Goal: Find specific page/section: Find specific page/section

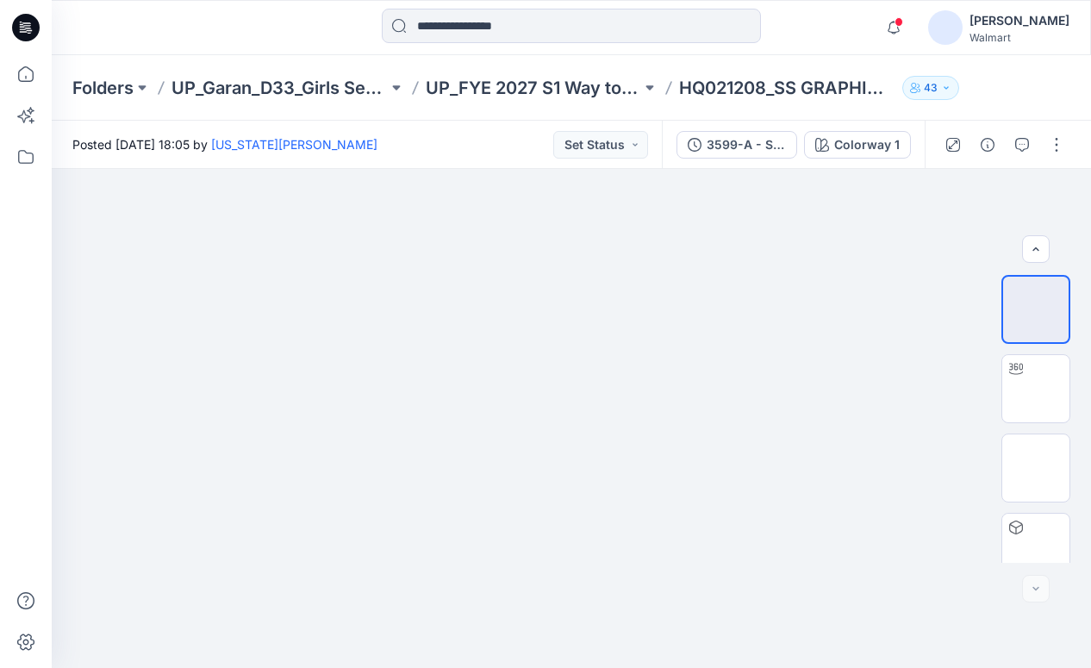
scroll to position [178, 0]
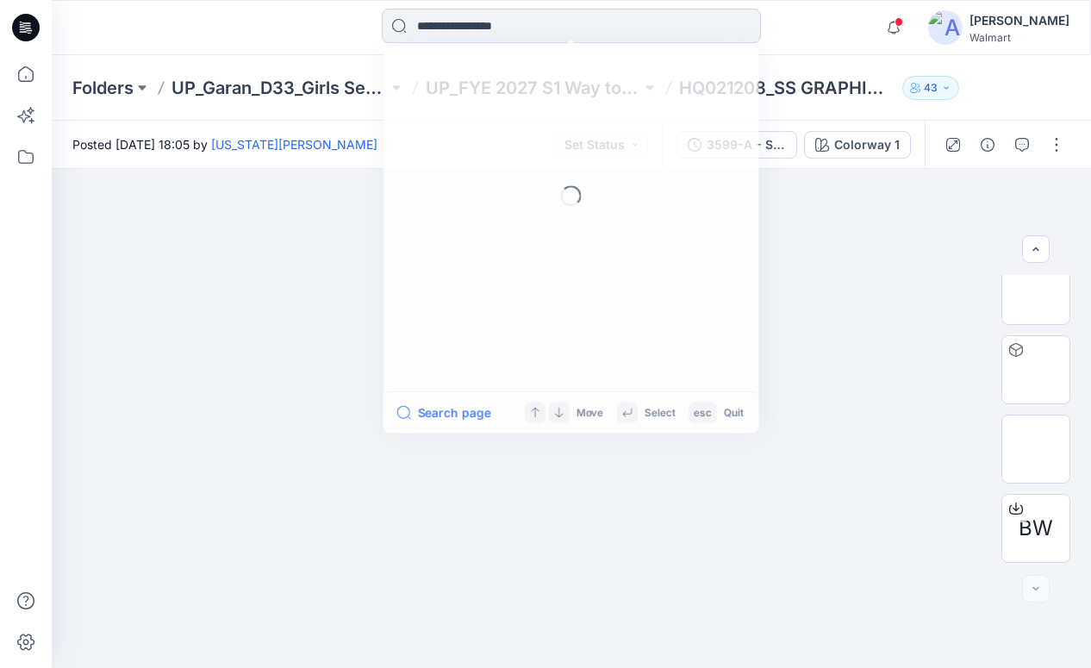
click at [512, 38] on input at bounding box center [571, 26] width 379 height 34
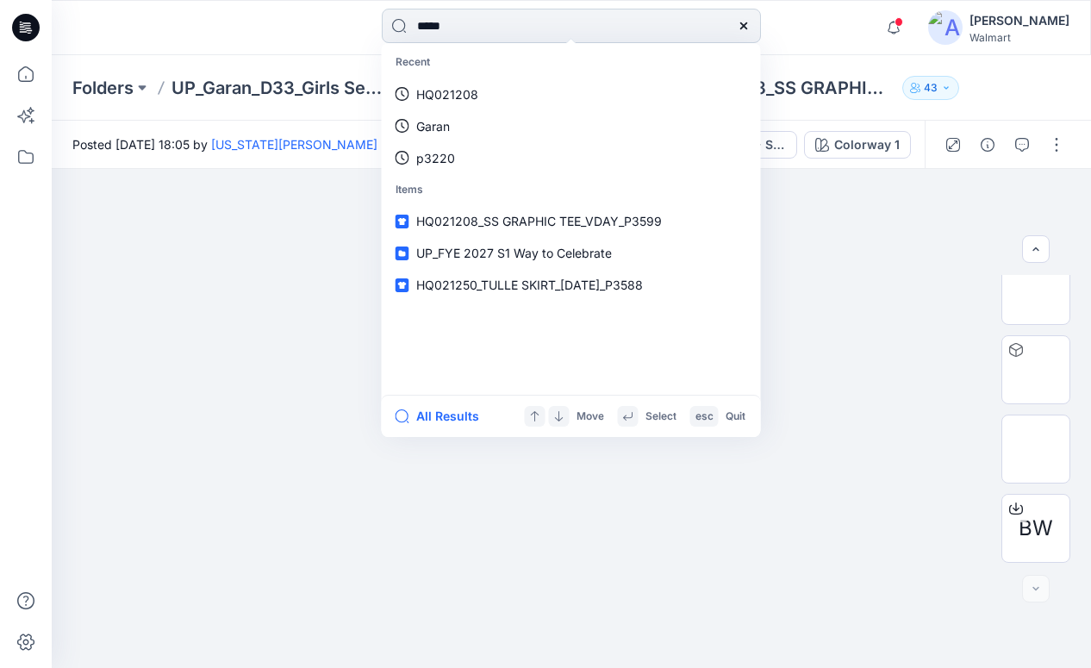
type input "******"
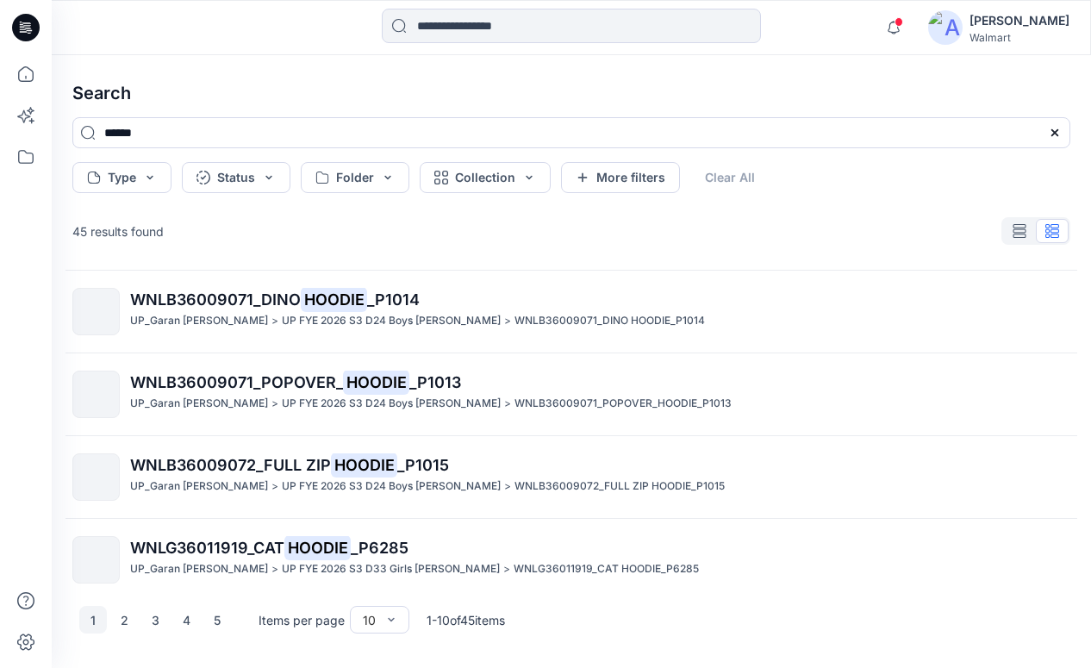
scroll to position [511, 0]
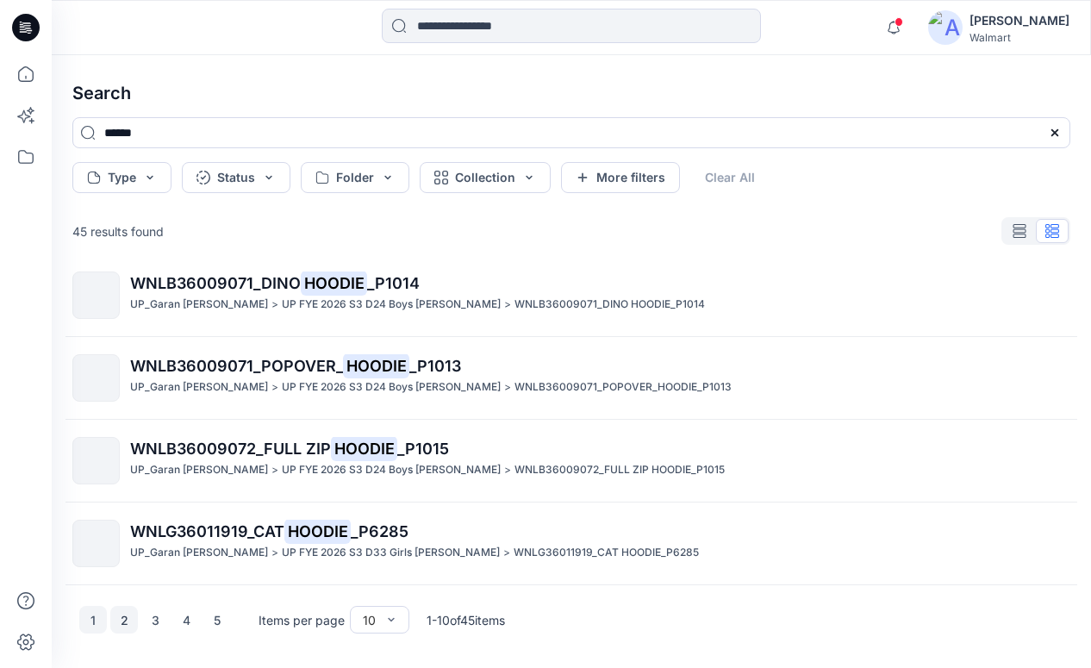
click at [128, 629] on button "2" at bounding box center [124, 620] width 28 height 28
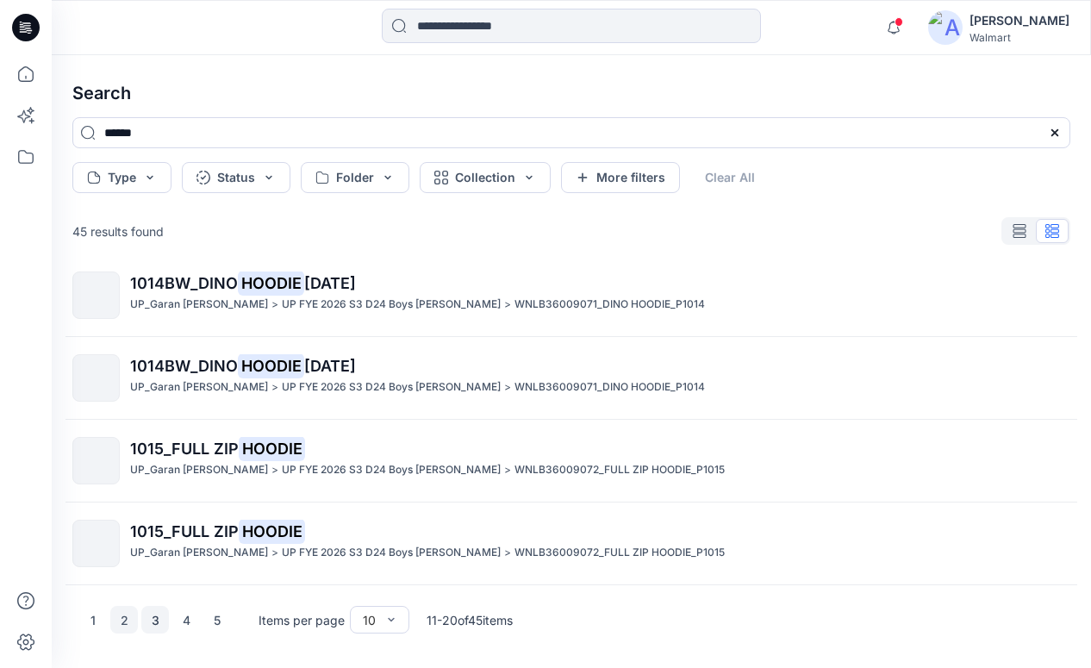
click at [154, 620] on button "3" at bounding box center [155, 620] width 28 height 28
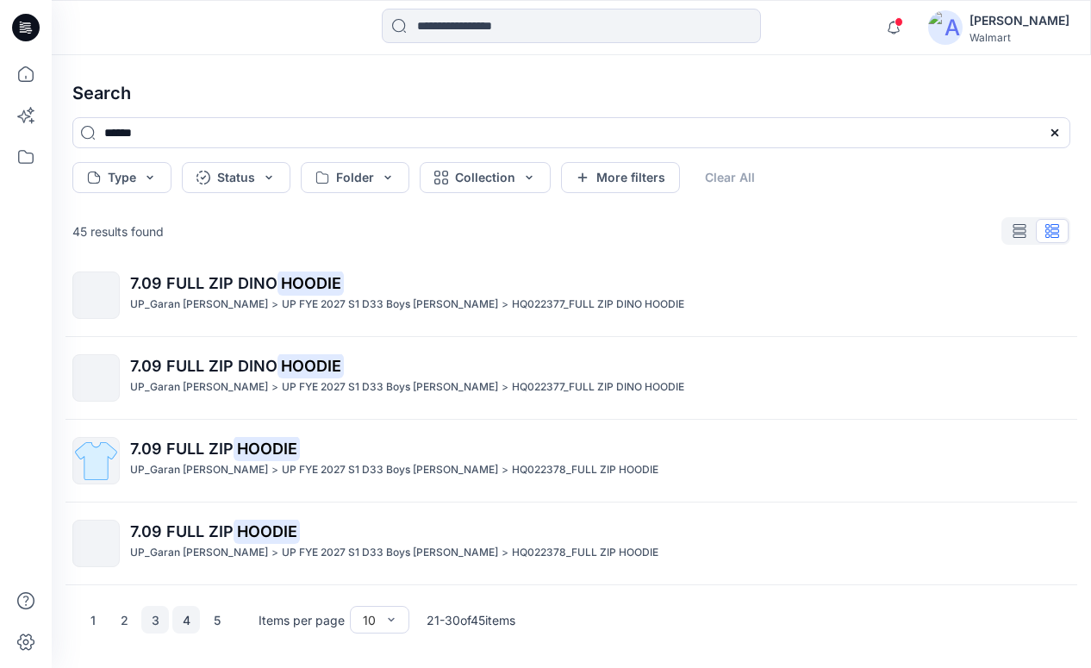
click at [188, 617] on button "4" at bounding box center [186, 620] width 28 height 28
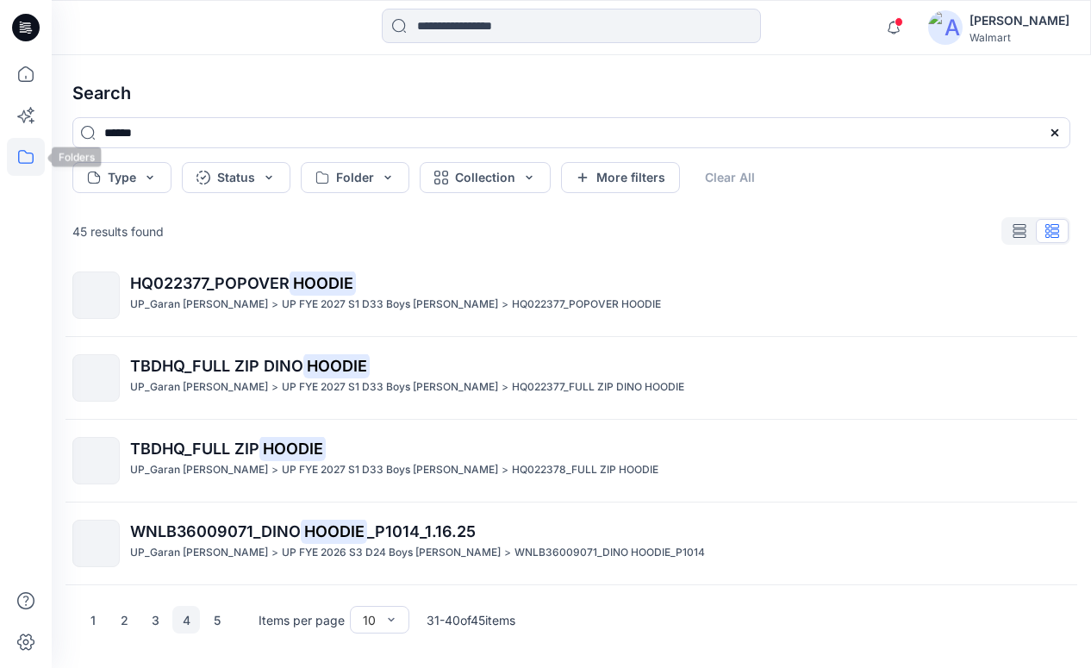
click at [28, 152] on icon at bounding box center [26, 157] width 38 height 38
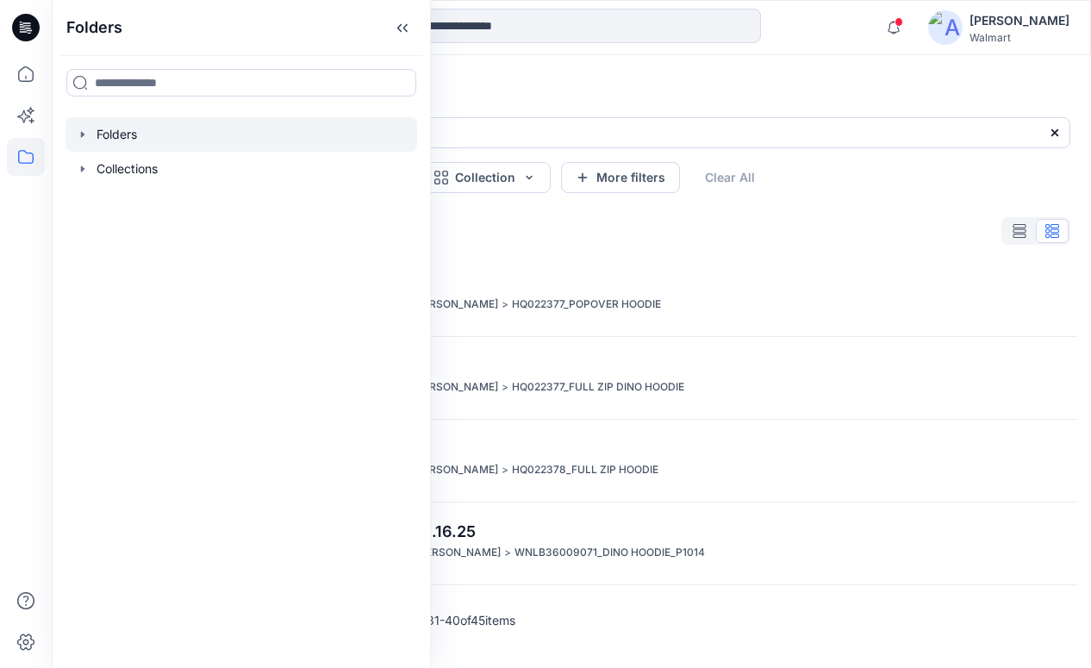
click at [125, 134] on div at bounding box center [241, 134] width 352 height 34
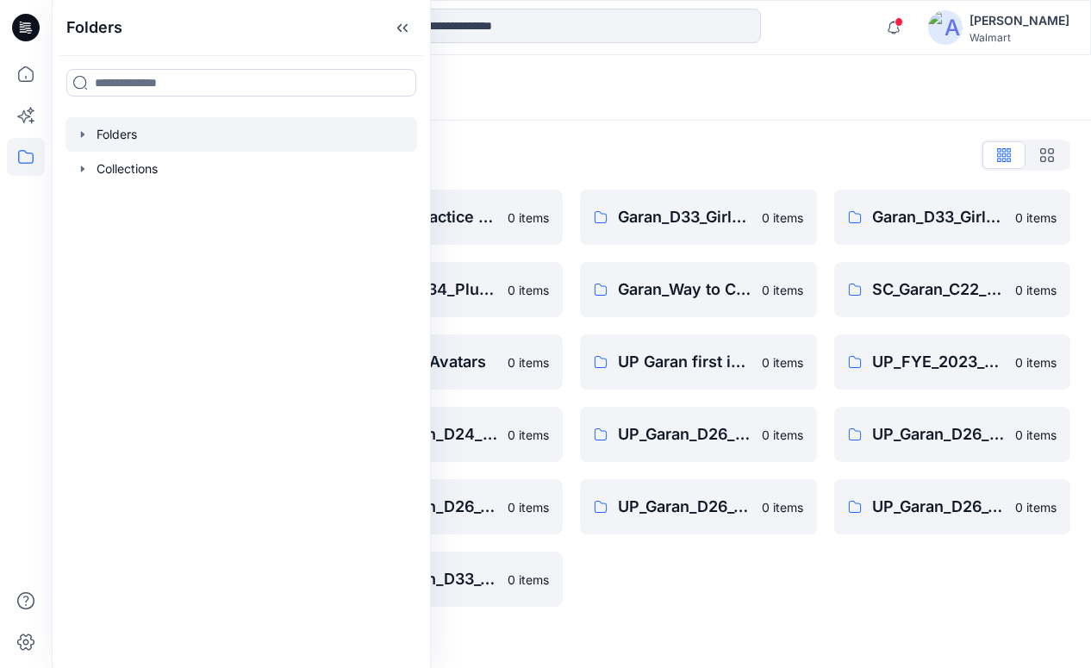
click at [78, 135] on icon "button" at bounding box center [83, 135] width 14 height 14
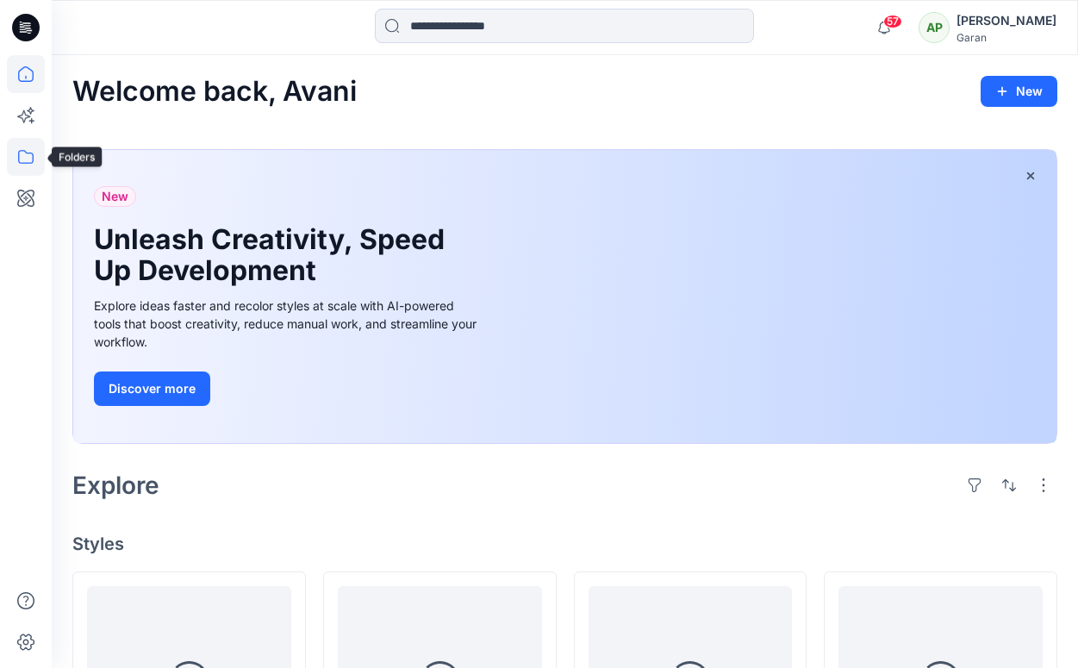
click at [26, 161] on icon at bounding box center [26, 157] width 38 height 38
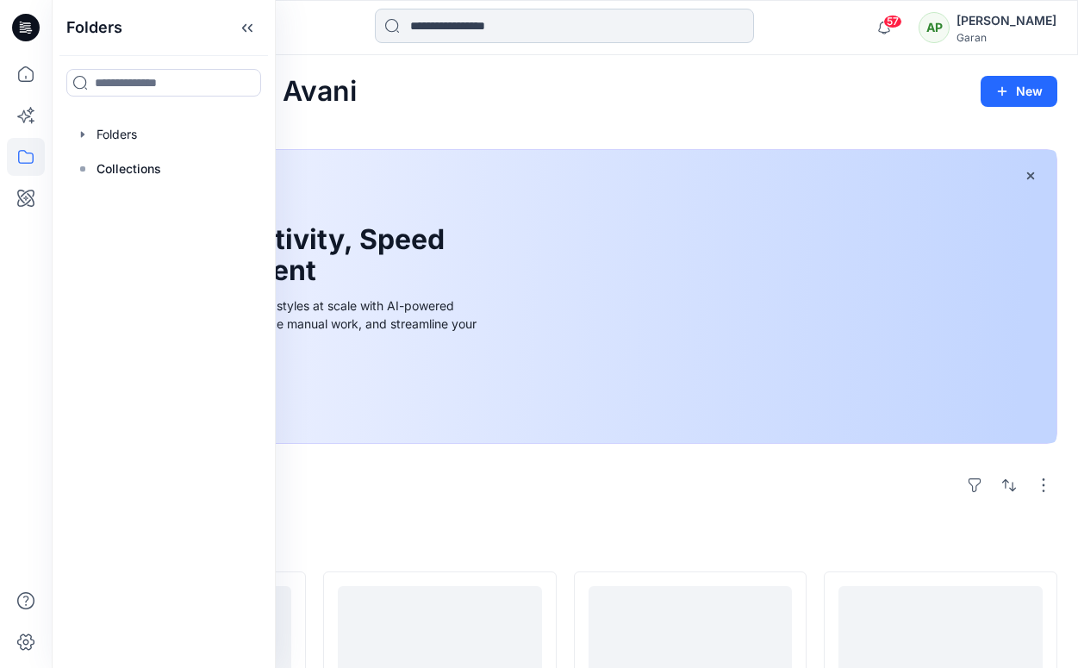
click at [436, 26] on input at bounding box center [564, 26] width 379 height 34
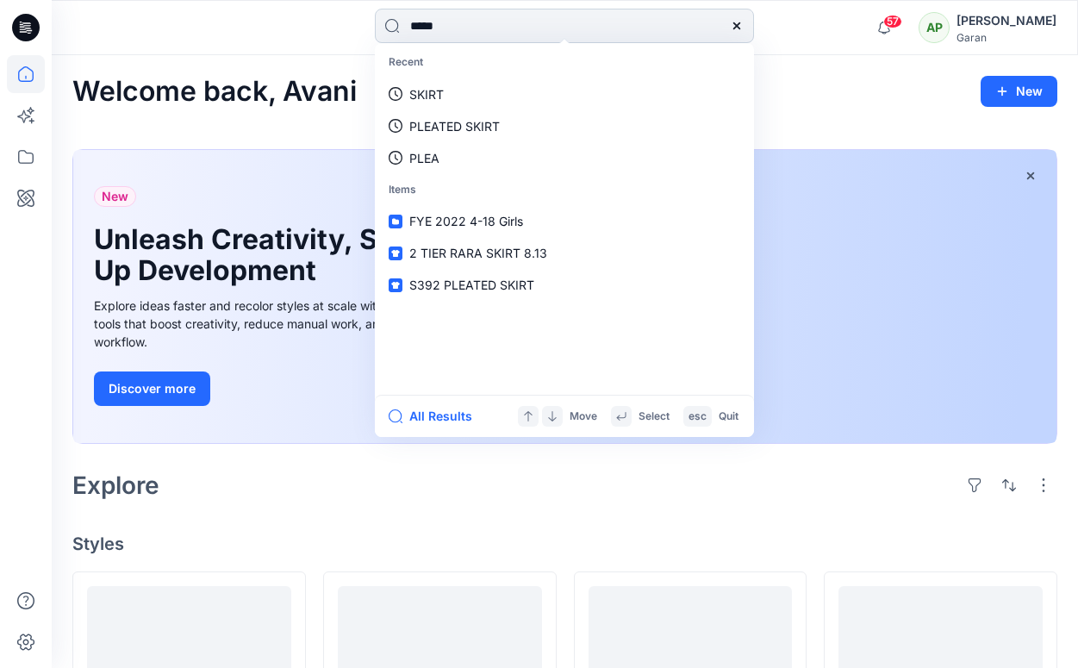
type input "******"
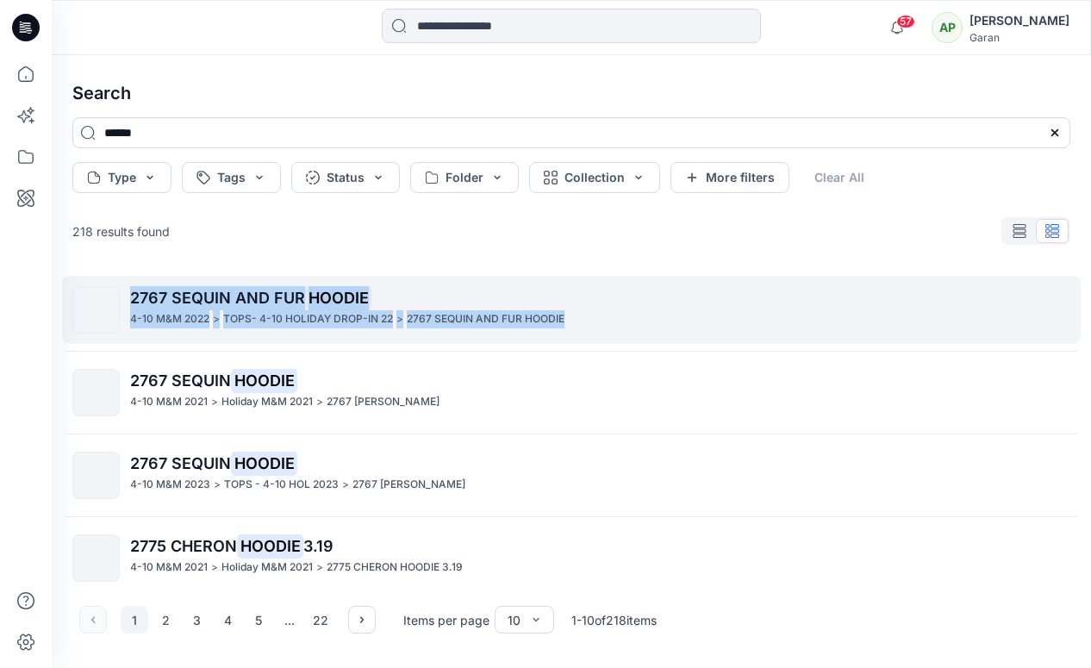
drag, startPoint x: 1083, startPoint y: 285, endPoint x: 1070, endPoint y: 335, distance: 51.6
click at [1070, 335] on div "Search ****** Type Tags Status Folder Collection More filters Clear All 218 res…" at bounding box center [571, 361] width 1039 height 613
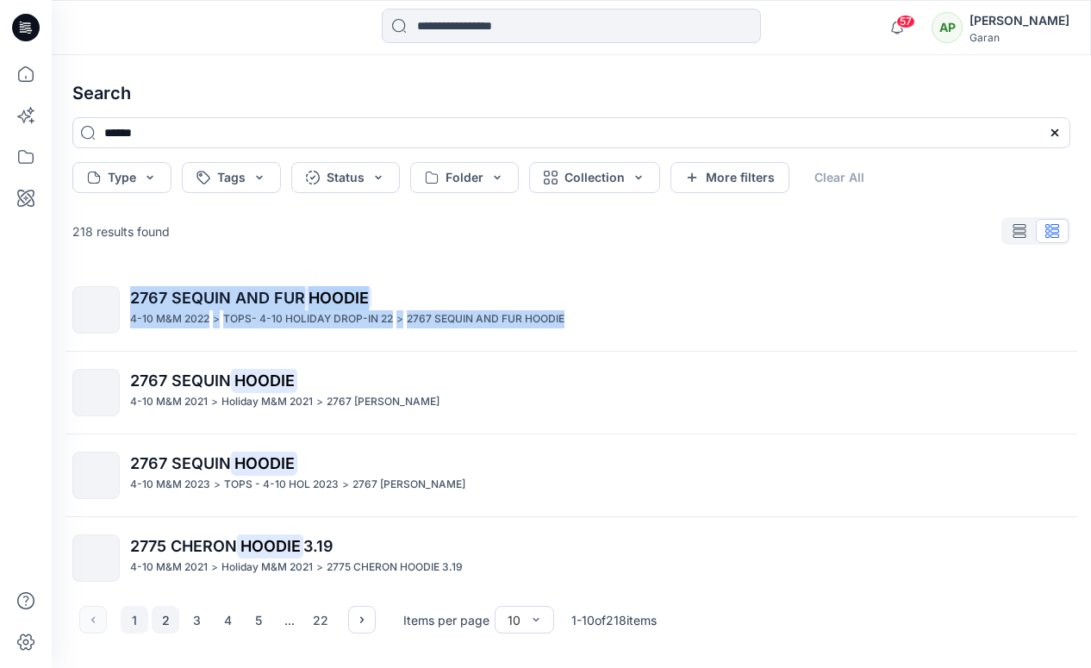
click at [166, 619] on button "2" at bounding box center [166, 620] width 28 height 28
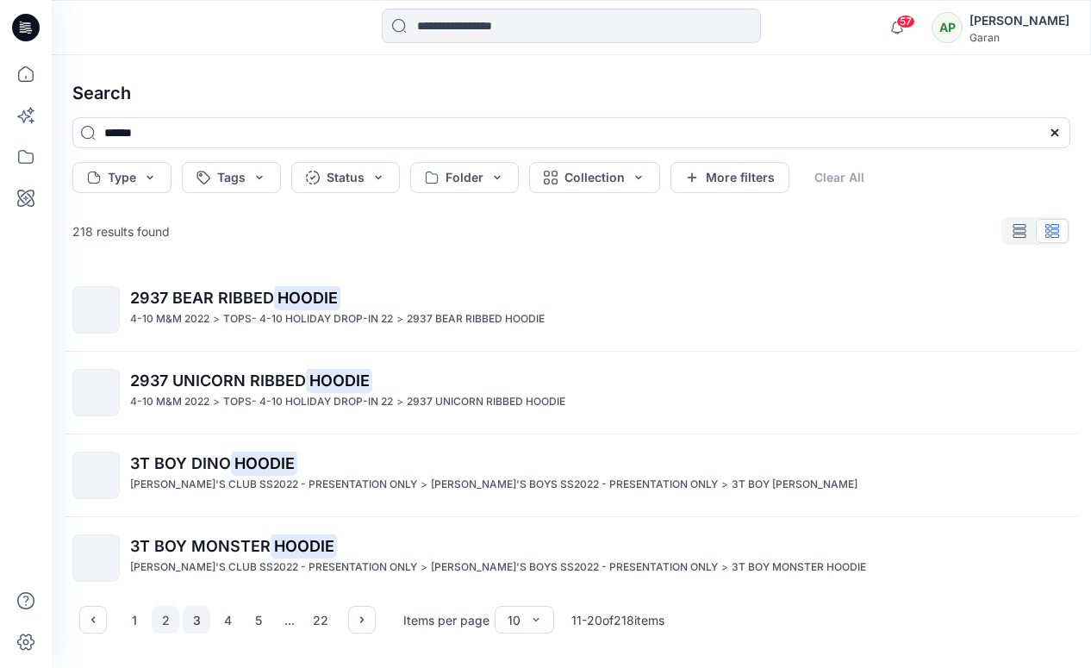
click at [202, 619] on button "3" at bounding box center [197, 620] width 28 height 28
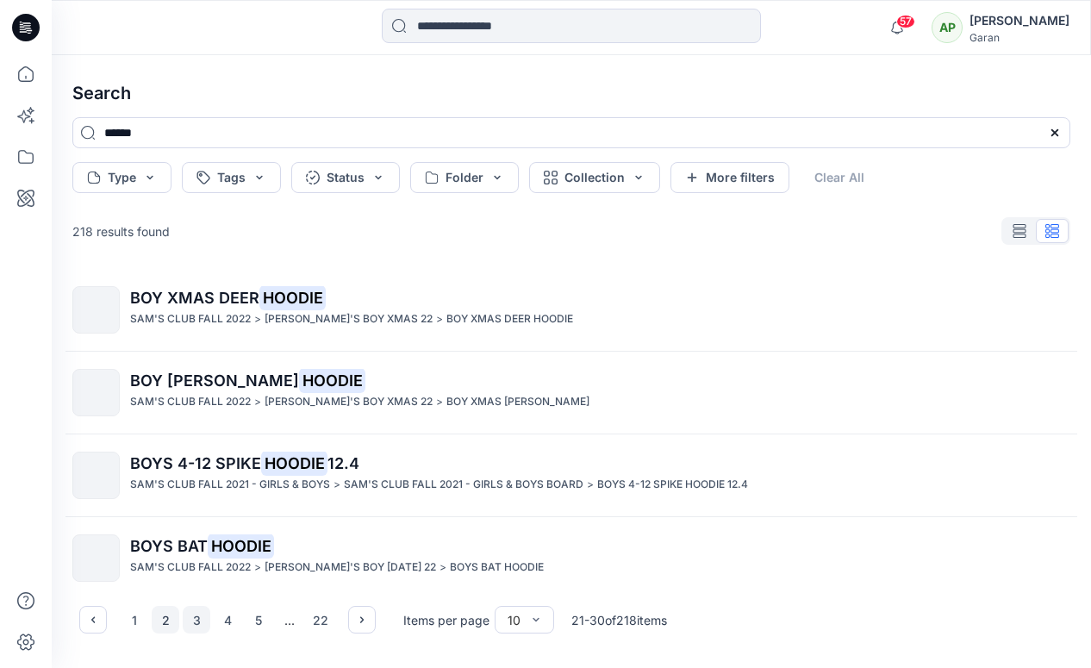
click at [172, 620] on button "2" at bounding box center [166, 620] width 28 height 28
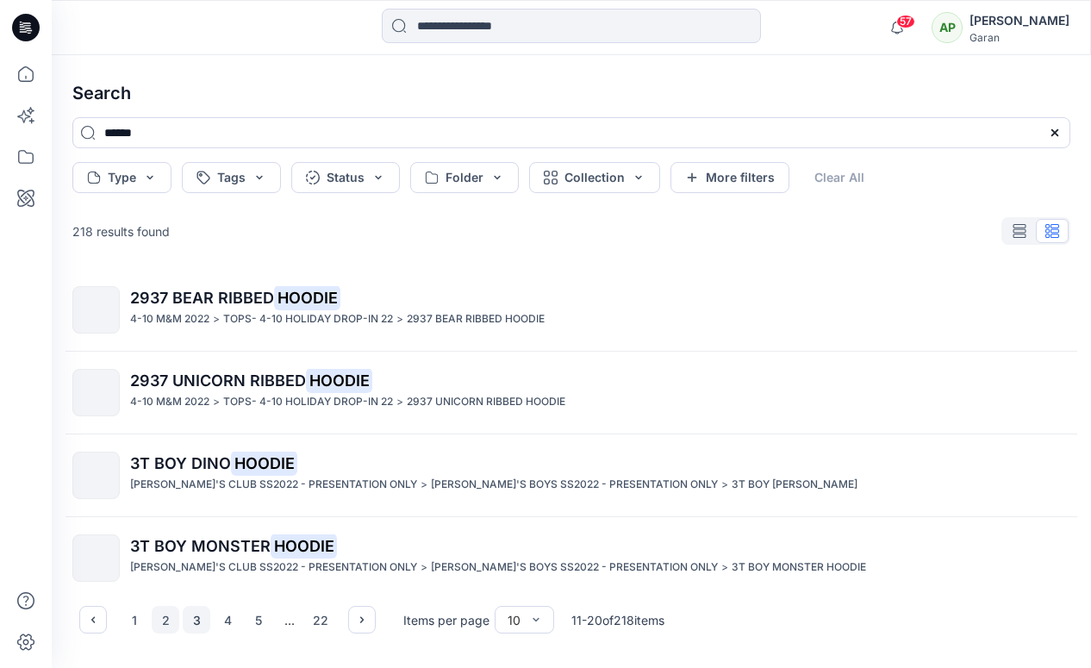
click at [201, 620] on button "3" at bounding box center [197, 620] width 28 height 28
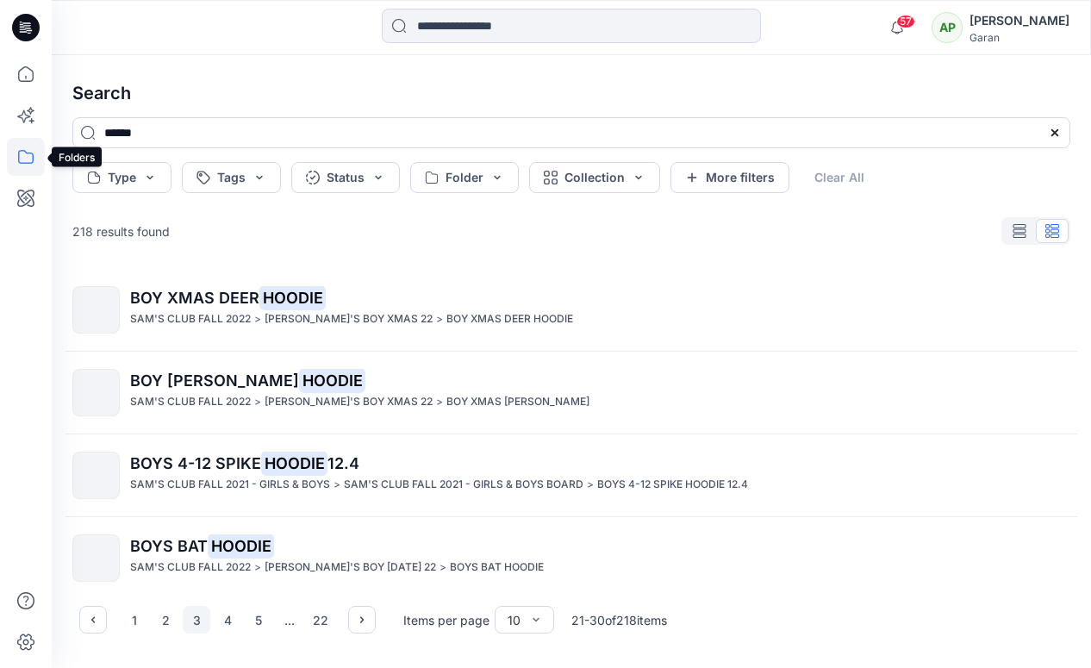
click at [26, 158] on icon at bounding box center [26, 157] width 38 height 38
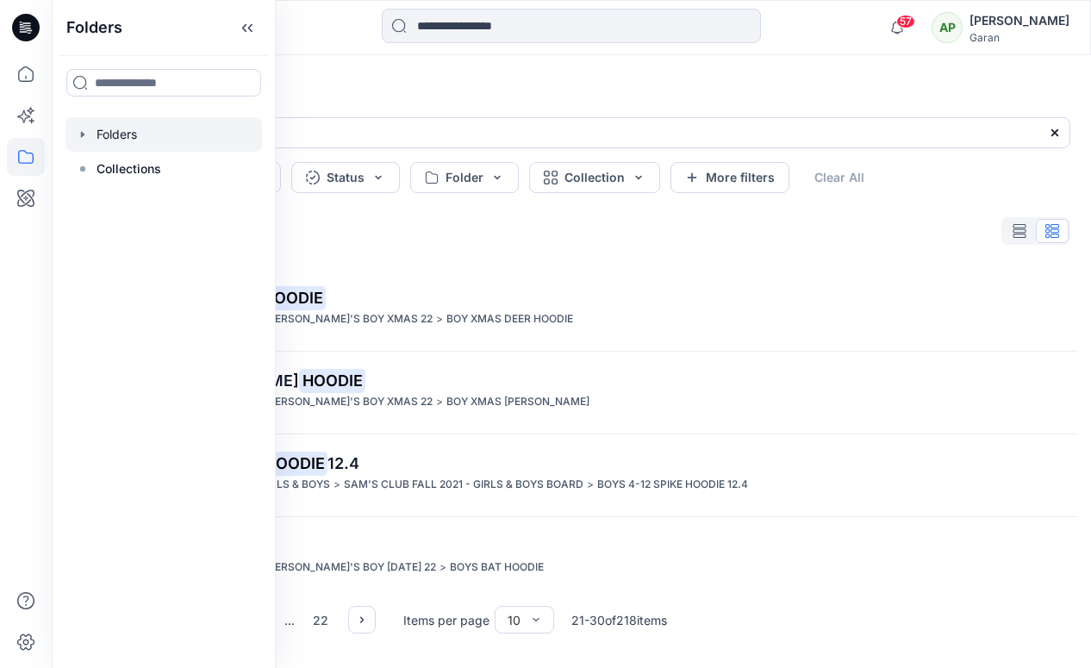
click at [122, 134] on div at bounding box center [163, 134] width 196 height 34
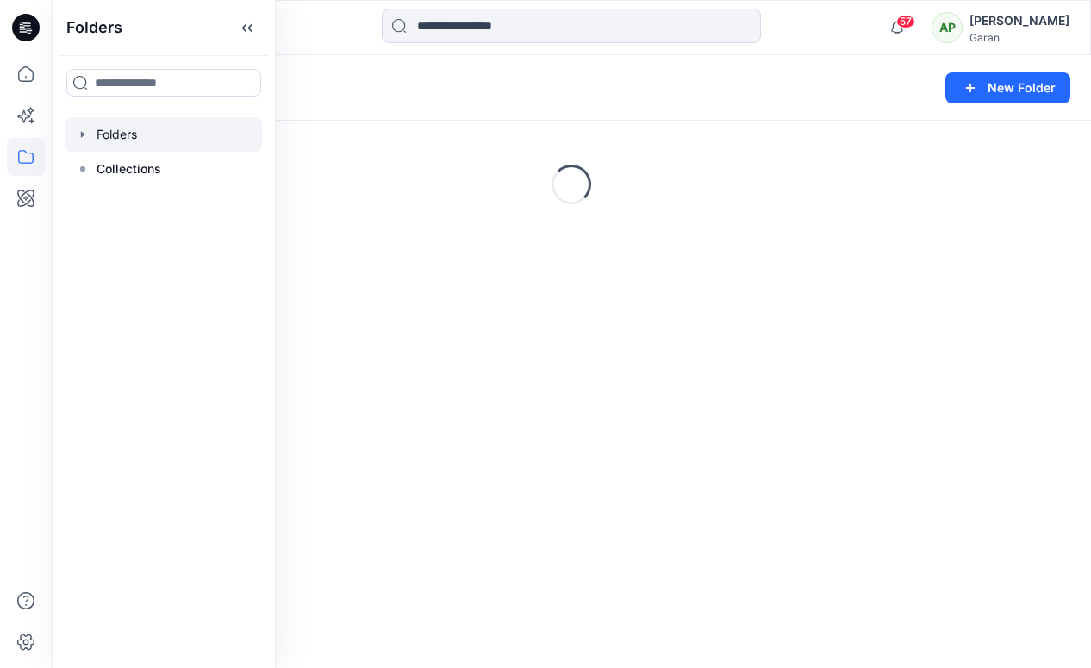
click at [84, 133] on icon "button" at bounding box center [83, 135] width 14 height 14
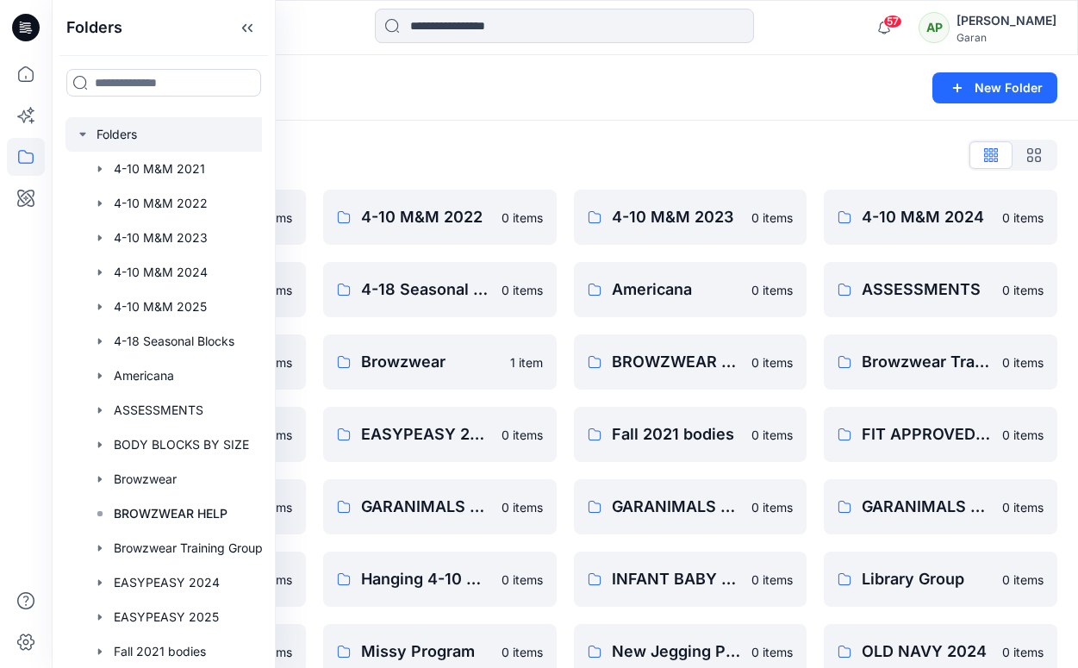
drag, startPoint x: 262, startPoint y: 221, endPoint x: 259, endPoint y: 231, distance: 9.8
click at [259, 231] on div "Folders Folders 4-10 M&M 2021 4-10 M&M 2022 4-10 M&M 2023 4-10 M&M 2024 4-10 M&…" at bounding box center [164, 334] width 224 height 668
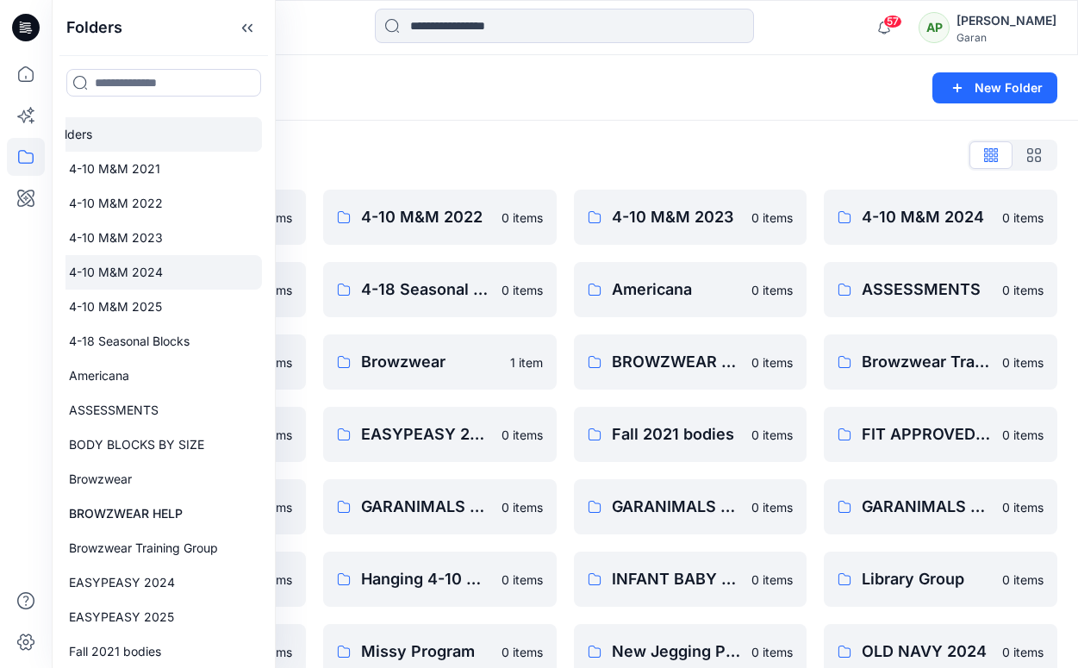
drag, startPoint x: 262, startPoint y: 234, endPoint x: 253, endPoint y: 263, distance: 30.5
click at [256, 261] on div "Folders Folders 4-10 M&M 2021 4-10 M&M 2022 4-10 M&M 2023 4-10 M&M 2024 4-10 M&…" at bounding box center [164, 334] width 224 height 668
click at [159, 337] on div at bounding box center [141, 341] width 241 height 34
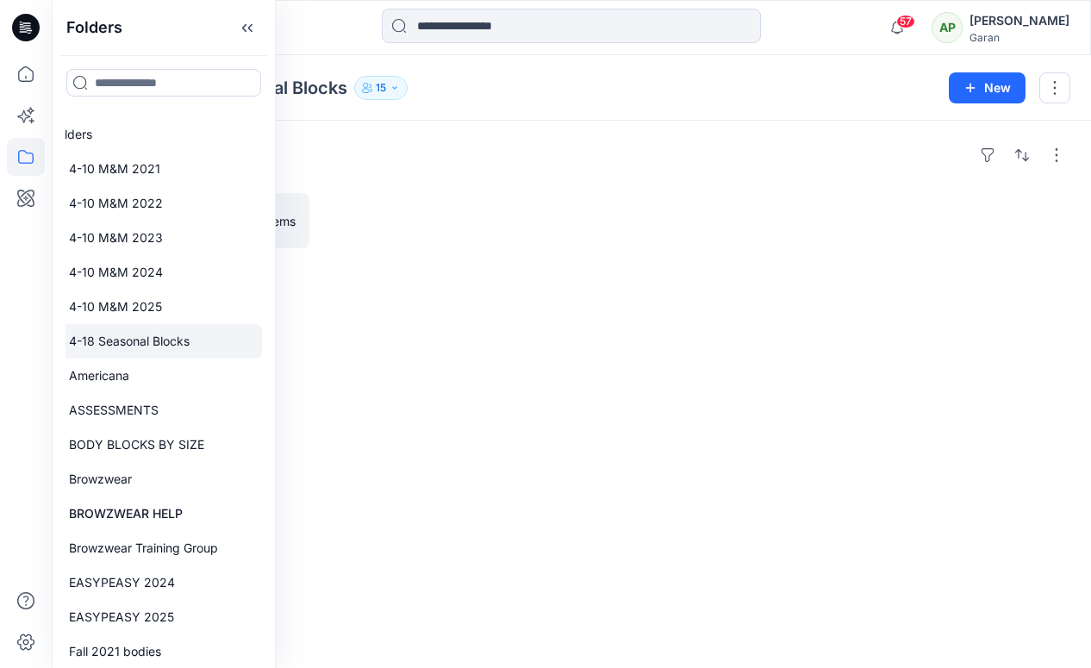
click at [456, 365] on div "Folders 4-18 Seasonal Blocks Board 12 items" at bounding box center [571, 394] width 1039 height 547
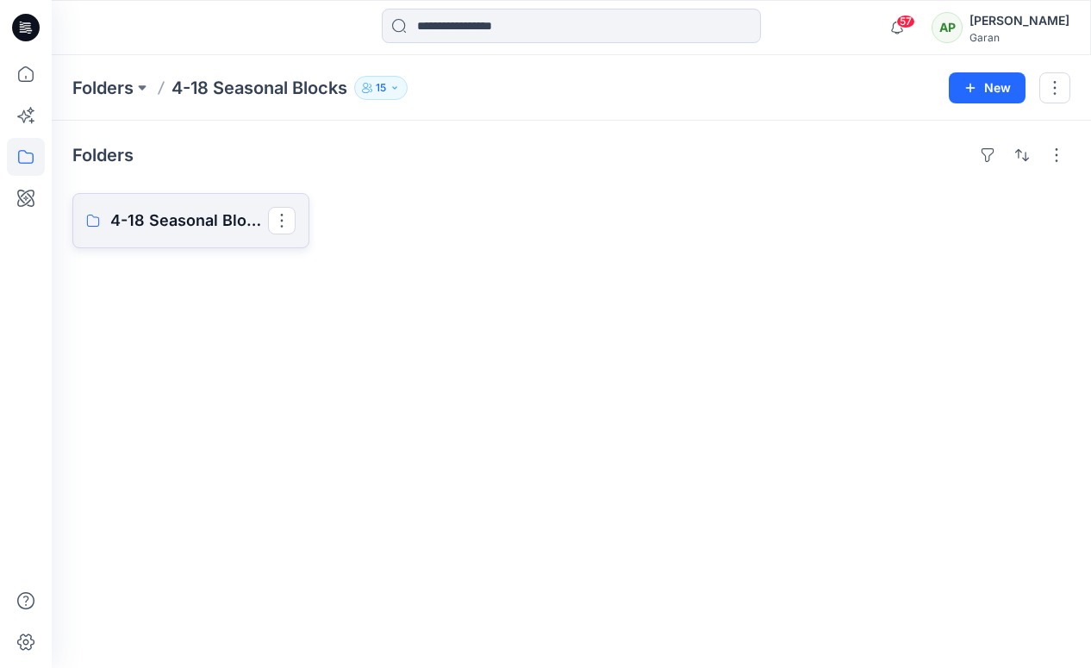
click at [184, 228] on p "4-18 Seasonal Blocks Board" at bounding box center [189, 221] width 158 height 24
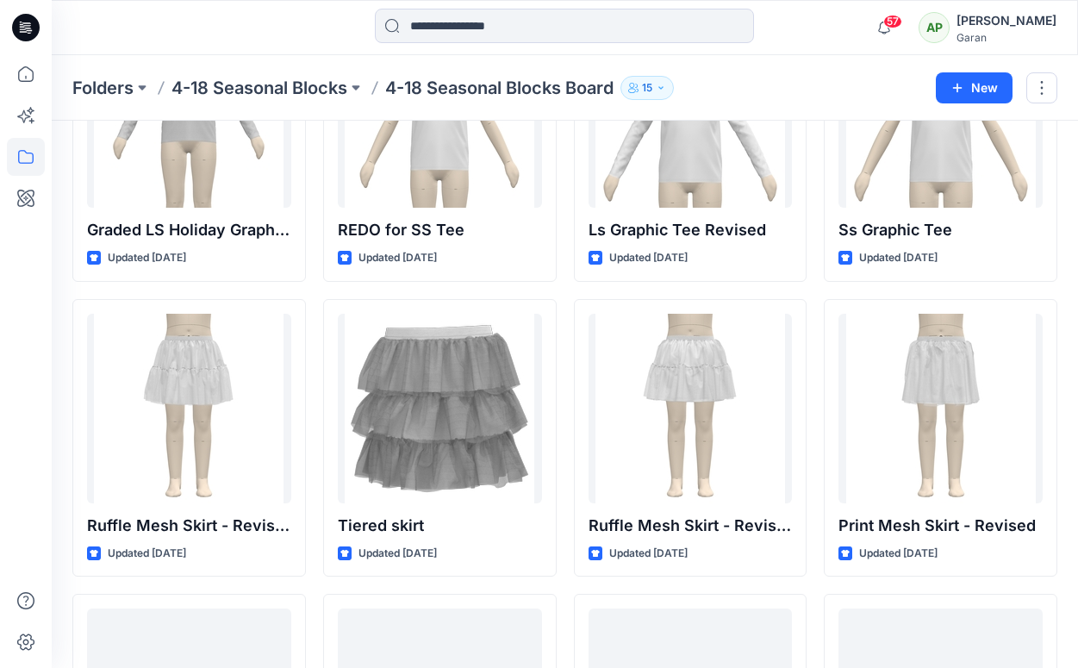
scroll to position [414, 0]
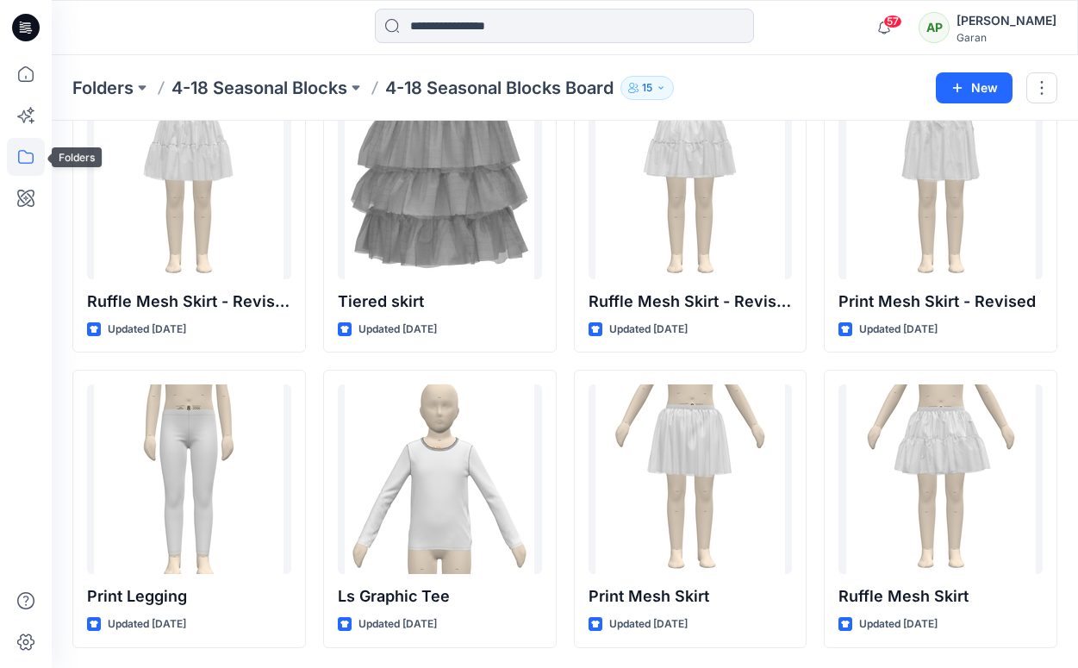
click at [28, 159] on icon at bounding box center [26, 157] width 38 height 38
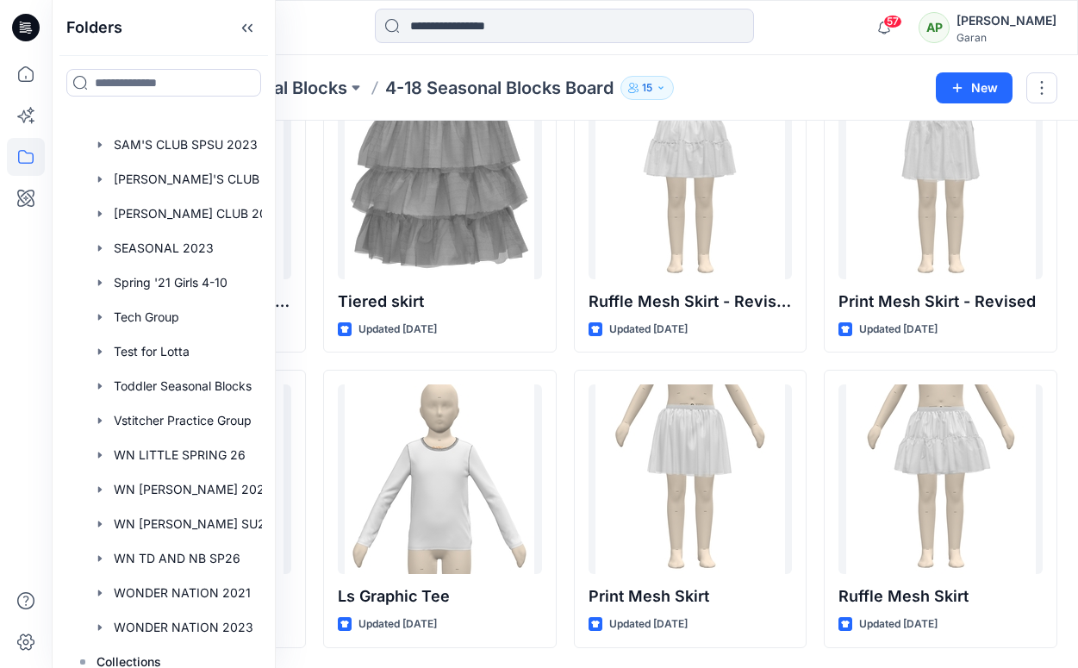
scroll to position [1245, 0]
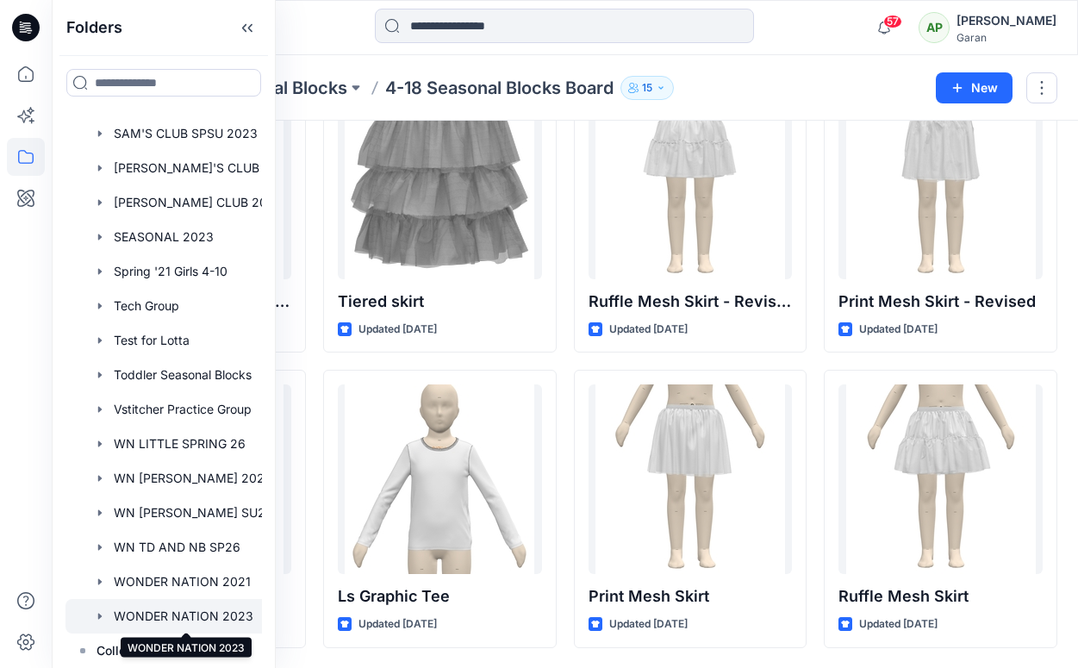
click at [184, 602] on div at bounding box center [185, 616] width 241 height 34
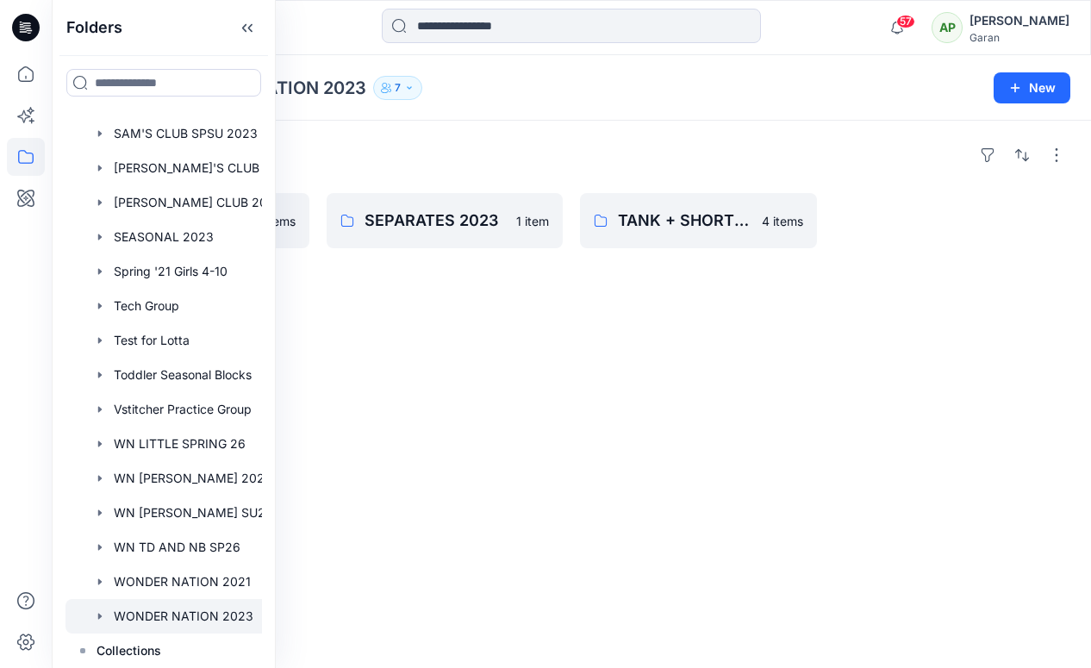
click at [390, 393] on div "Folders WONDER NATION SP23 FIT CORRECT 9 items SEPARATES 2023 1 item TANK + SHO…" at bounding box center [571, 394] width 1039 height 547
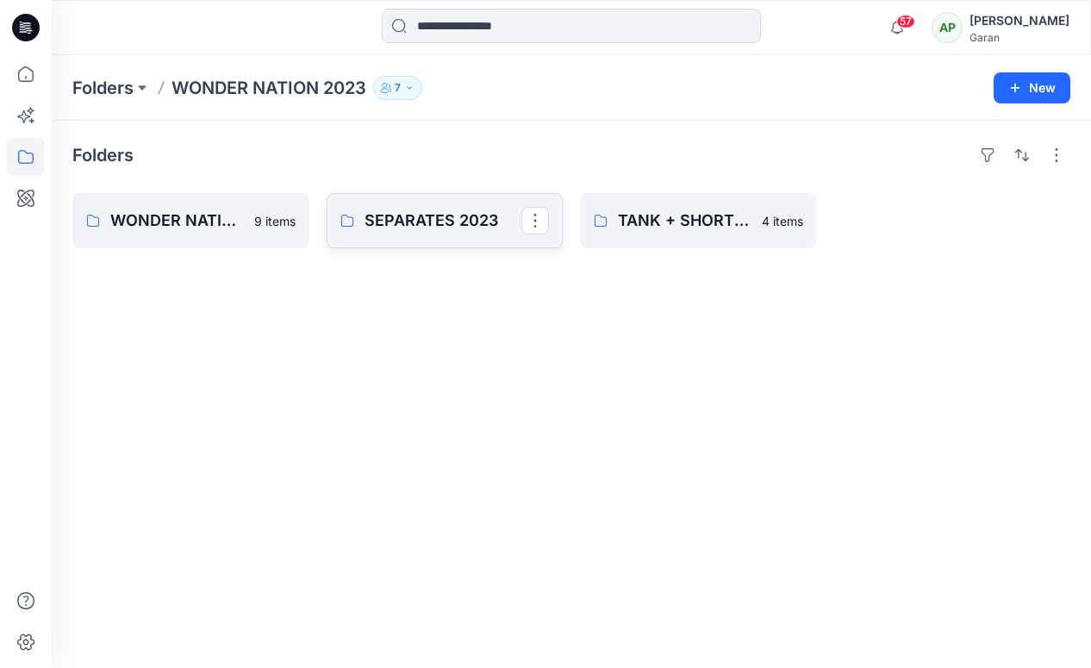
click at [421, 224] on p "SEPARATES 2023" at bounding box center [444, 221] width 158 height 24
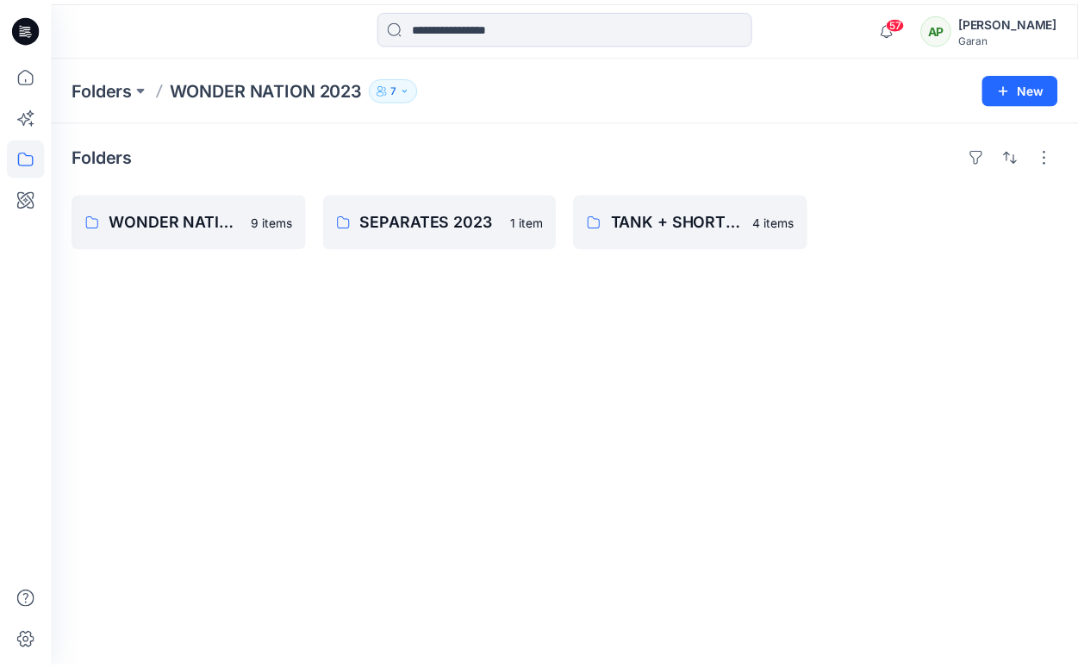
scroll to position [414, 0]
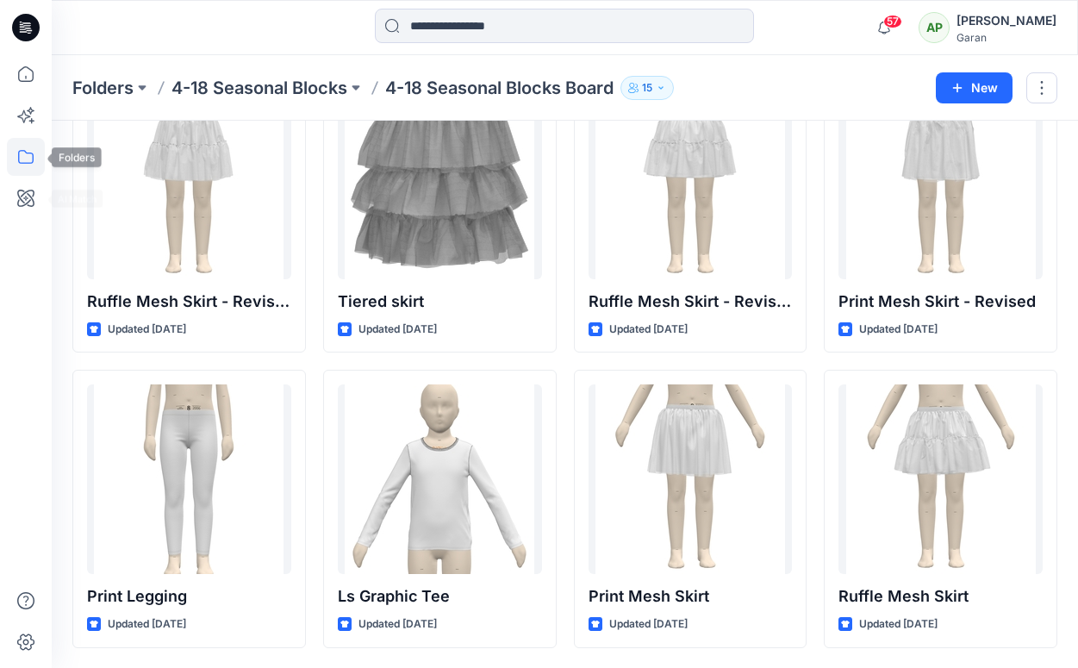
click at [23, 156] on icon at bounding box center [26, 157] width 38 height 38
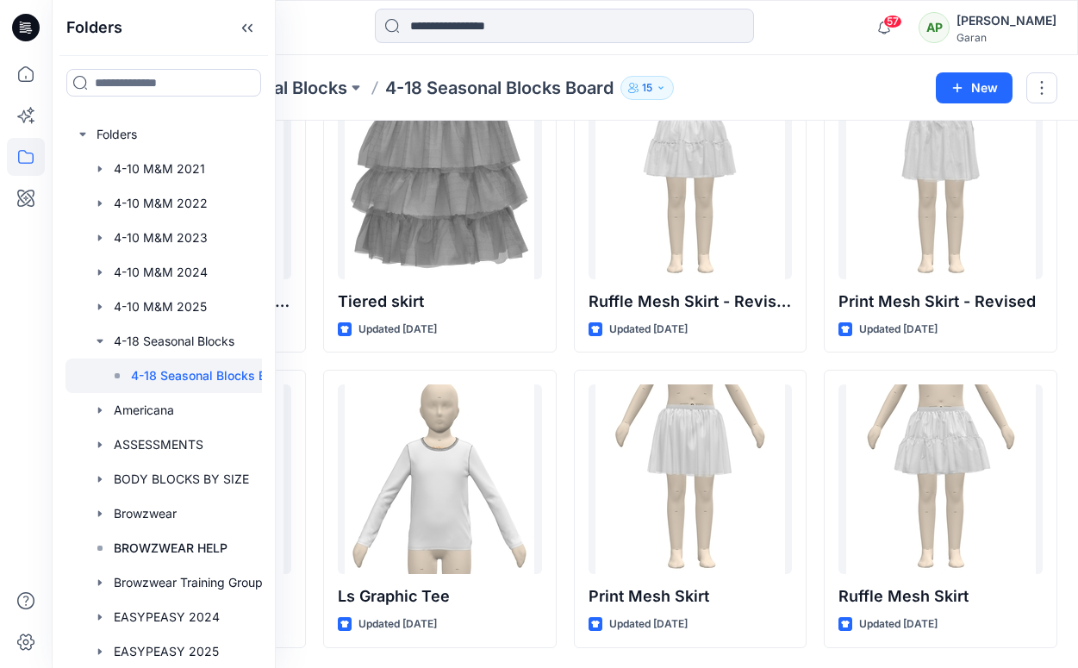
click at [260, 274] on div "Folders 4-10 M&M 2021 4-10 M&M 2022 4-10 M&M 2023 4-10 M&M 2024 4-10 M&M 2025 4…" at bounding box center [163, 392] width 196 height 551
click at [98, 341] on icon "button" at bounding box center [100, 341] width 14 height 14
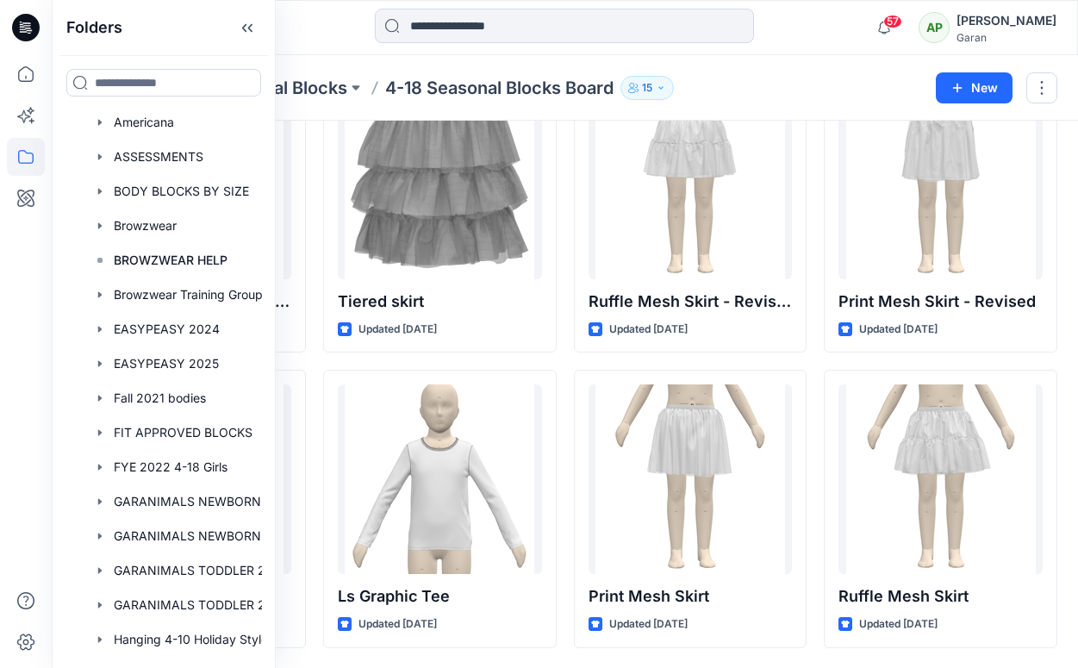
scroll to position [0, 0]
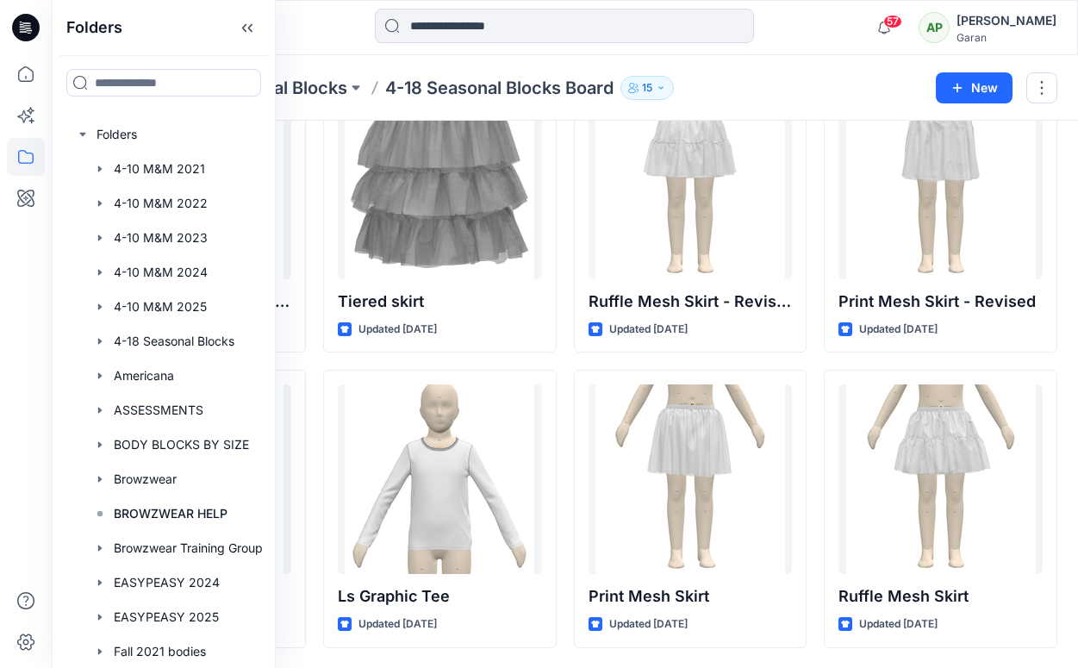
click at [436, 7] on div "57 Notifications [PERSON_NAME] has updated GRAPHIC TEE_Final_AddieFarrellbw wit…" at bounding box center [565, 27] width 1026 height 55
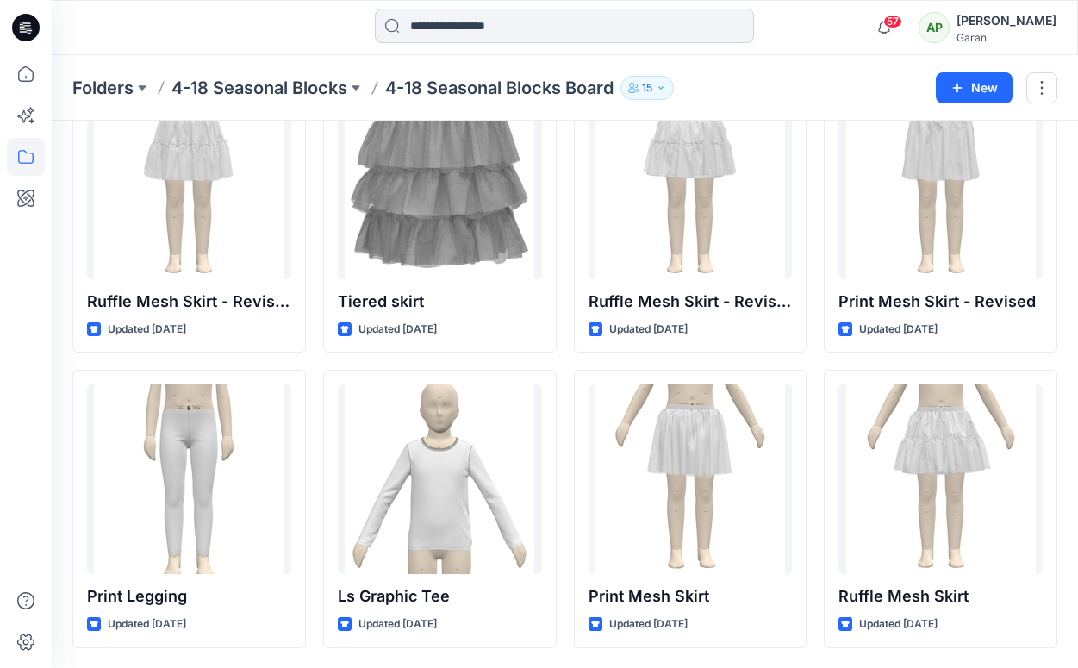
click at [427, 23] on input at bounding box center [564, 26] width 379 height 34
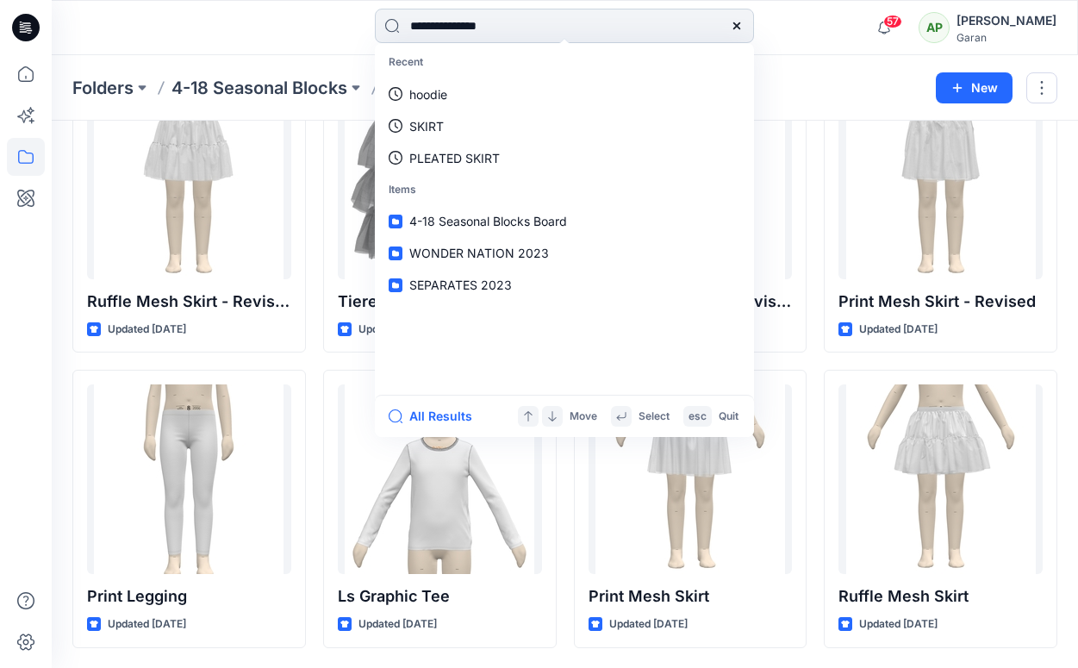
type input "**********"
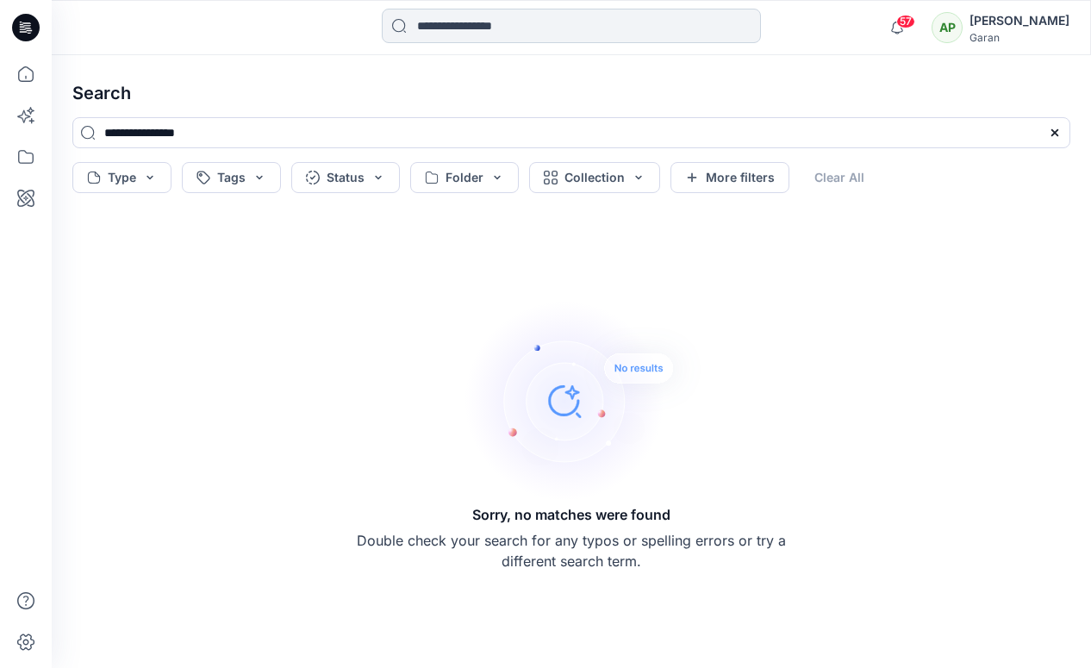
click at [462, 24] on input at bounding box center [571, 26] width 379 height 34
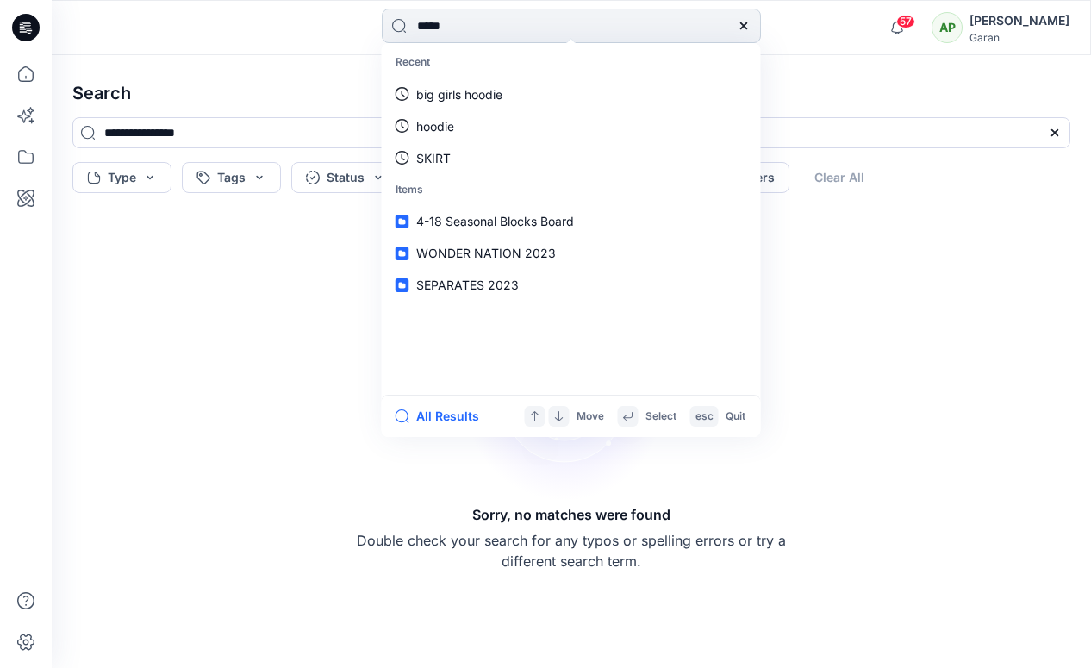
type input "******"
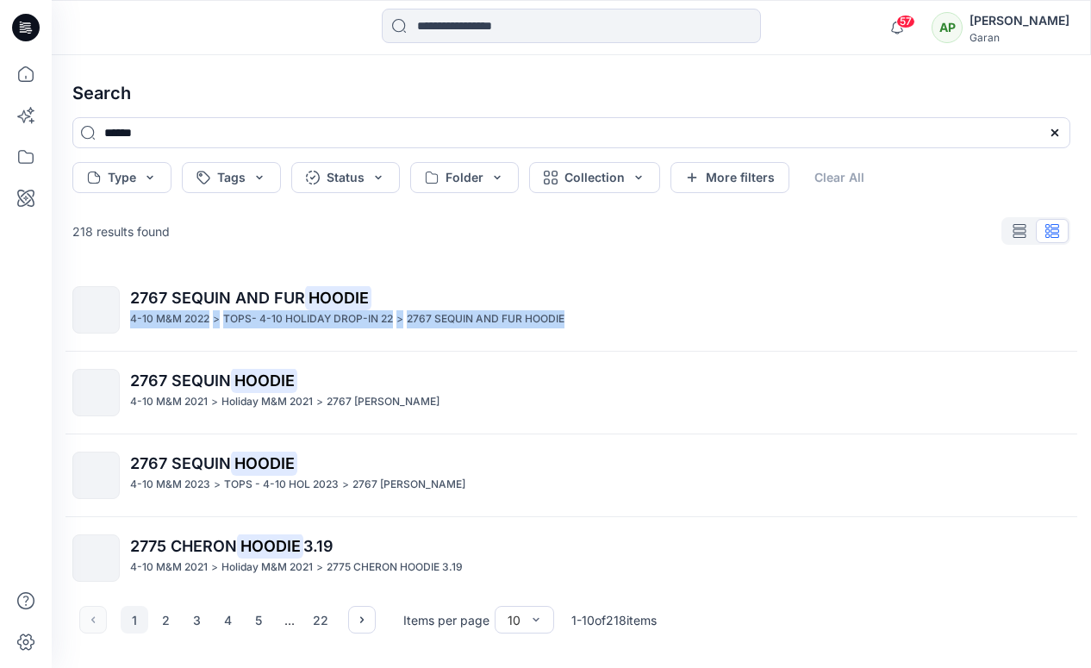
drag, startPoint x: 1086, startPoint y: 306, endPoint x: 1083, endPoint y: 315, distance: 9.0
click at [1083, 315] on div "Search ****** Type Tags Status Folder Collection More filters Clear All 218 res…" at bounding box center [571, 361] width 1039 height 613
click at [165, 627] on button "2" at bounding box center [166, 620] width 28 height 28
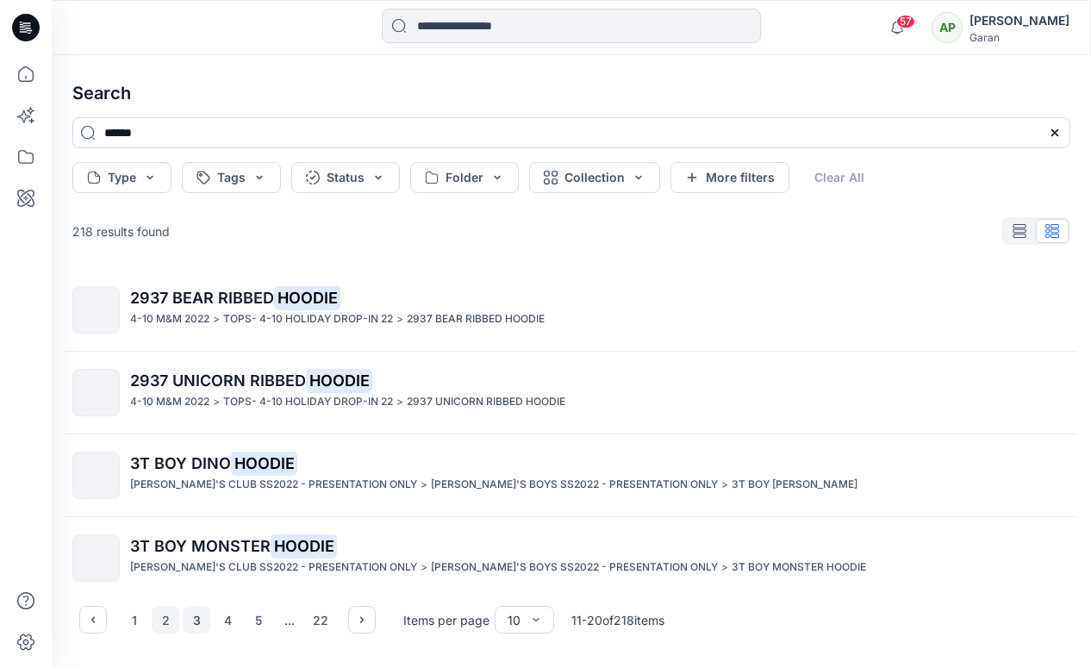
click at [195, 622] on button "3" at bounding box center [197, 620] width 28 height 28
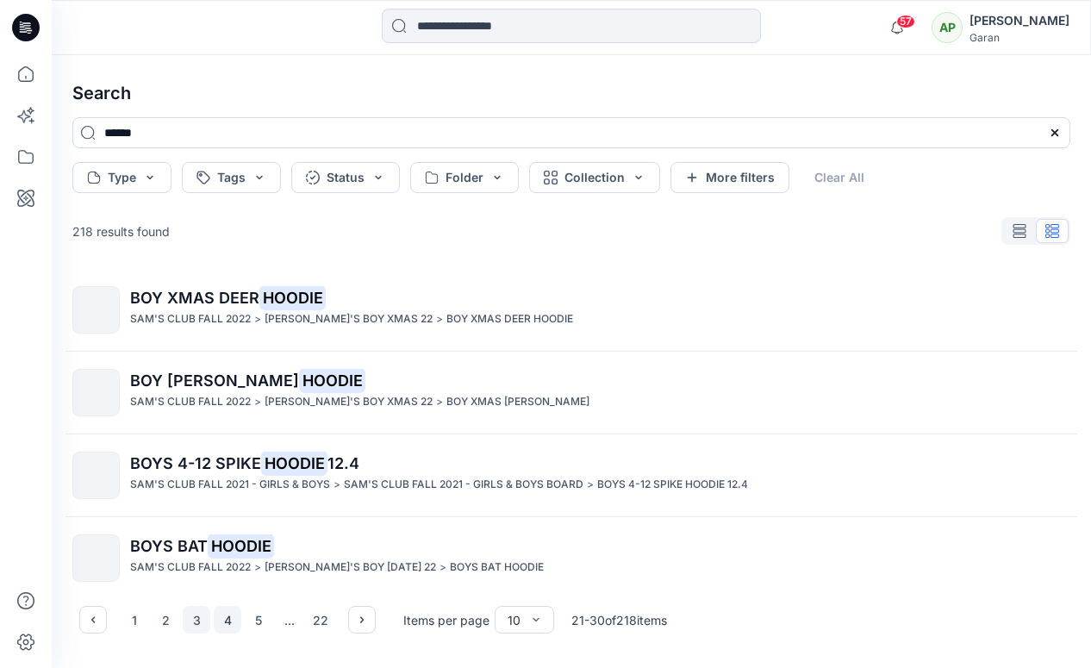
click at [230, 616] on button "4" at bounding box center [228, 620] width 28 height 28
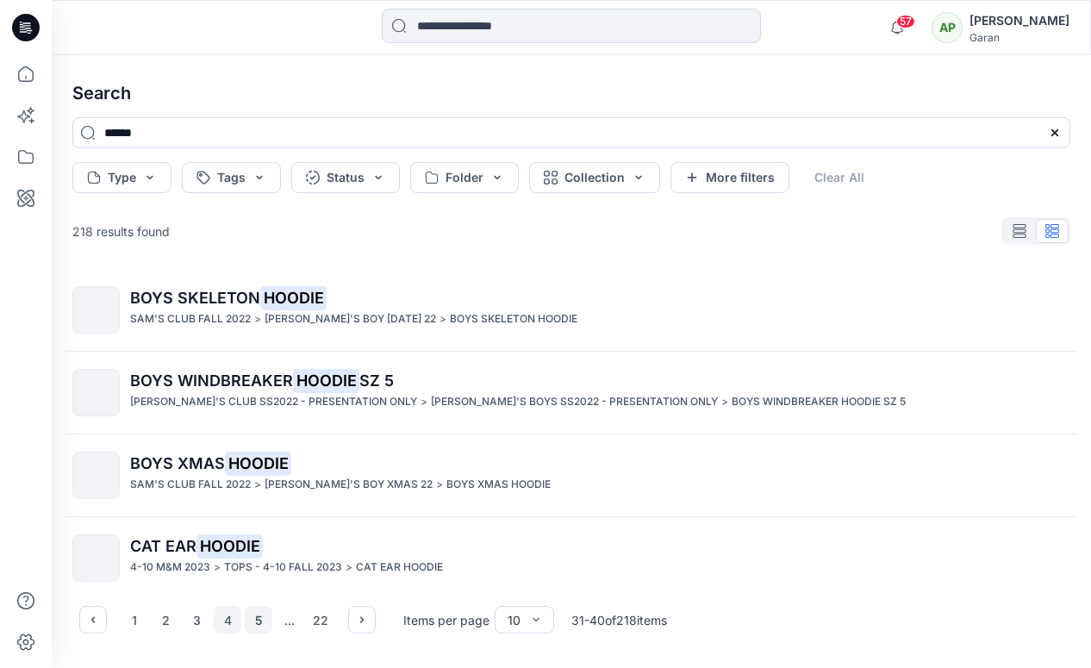
click at [259, 614] on button "5" at bounding box center [259, 620] width 28 height 28
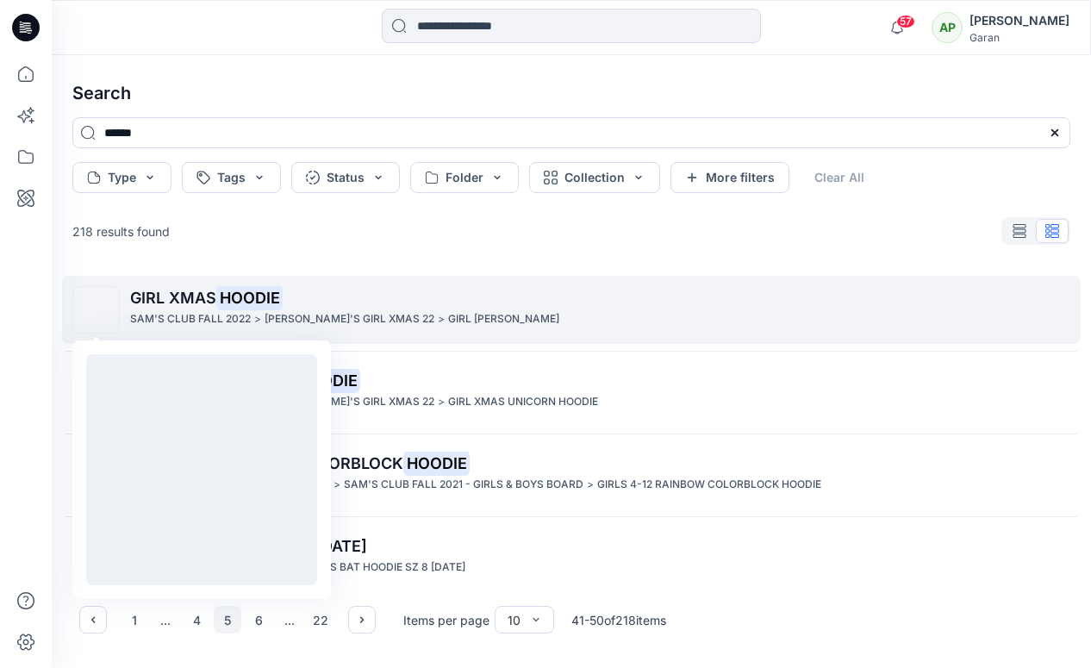
click at [97, 310] on img at bounding box center [97, 310] width 0 height 0
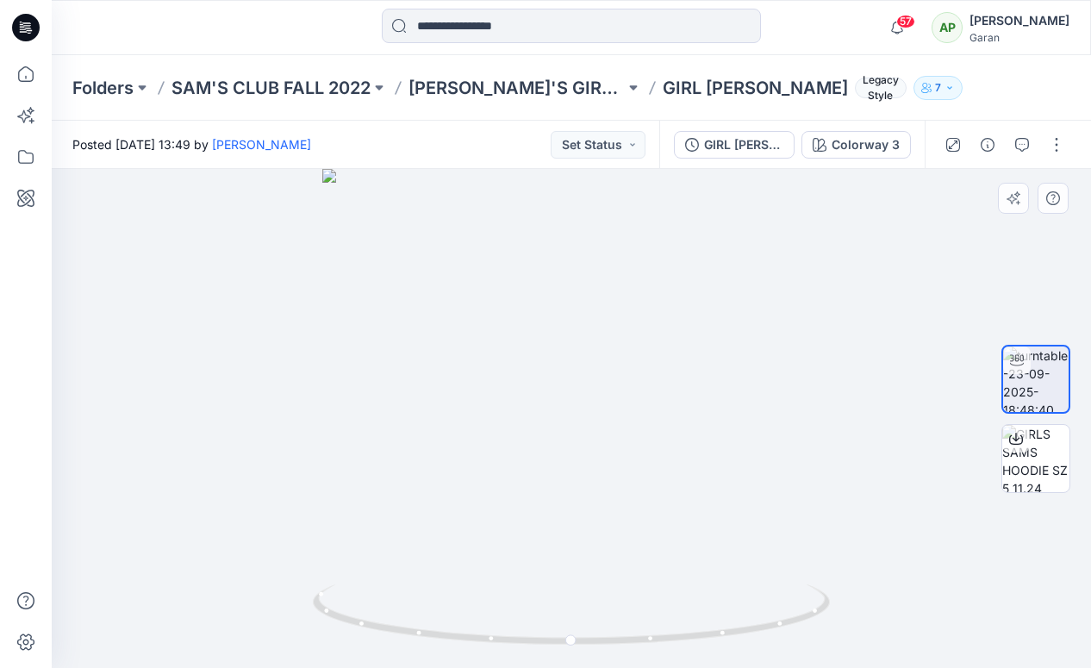
click at [1053, 254] on div "Posted [DATE] 13:49 by [PERSON_NAME] Set Status GIRL XMAS HOODIE Colorway 3 Col…" at bounding box center [571, 394] width 1039 height 547
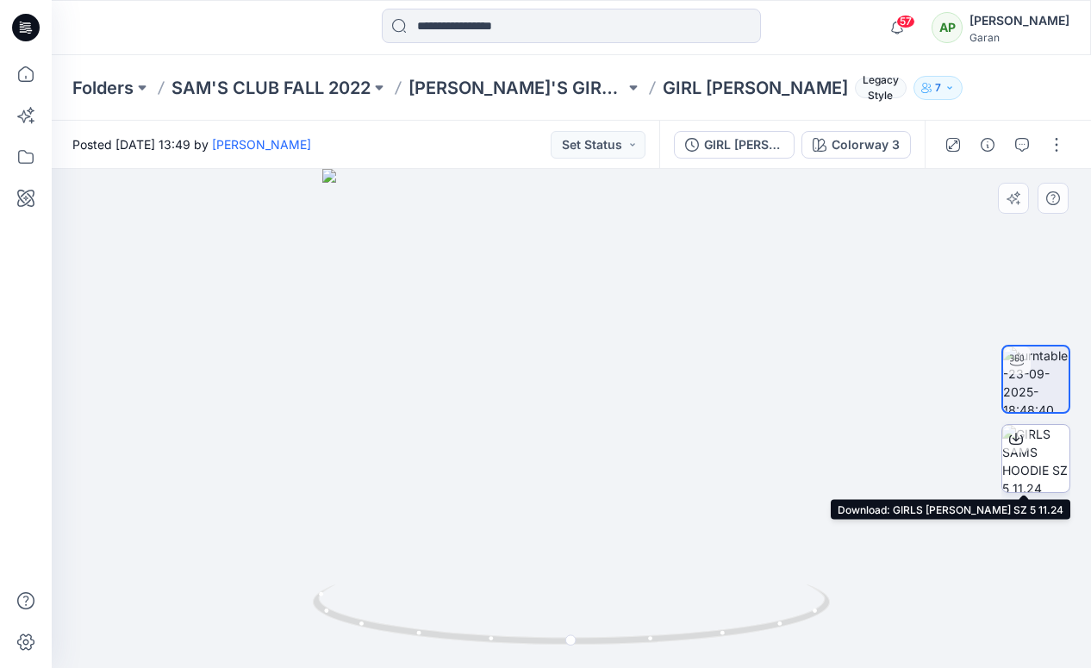
click at [1015, 439] on icon at bounding box center [1016, 439] width 14 height 14
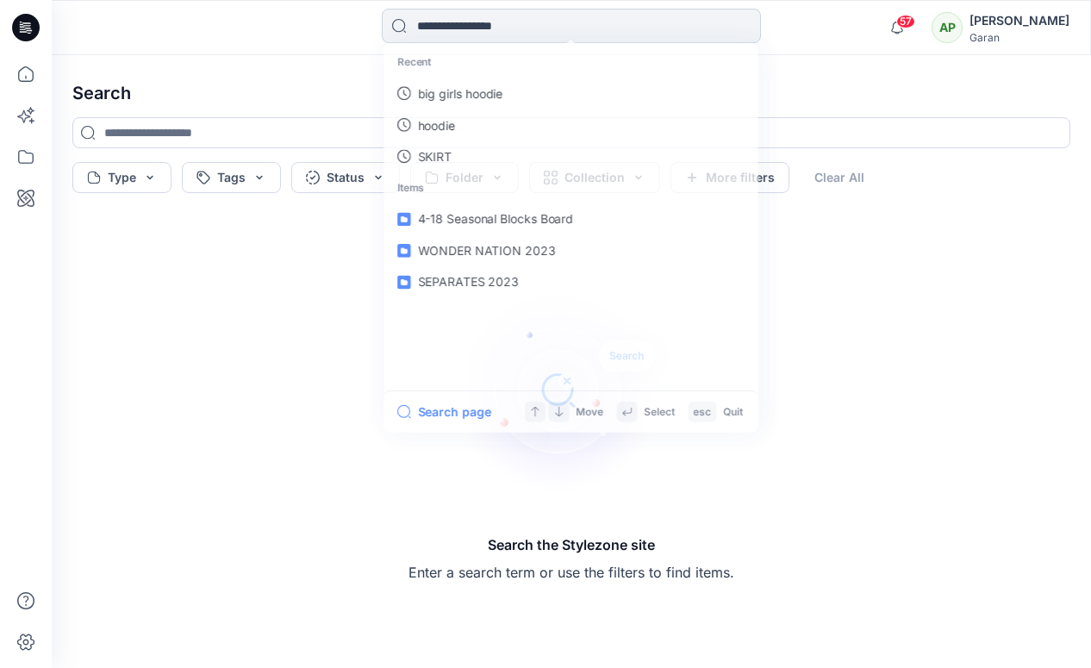
click at [398, 25] on input at bounding box center [571, 26] width 379 height 34
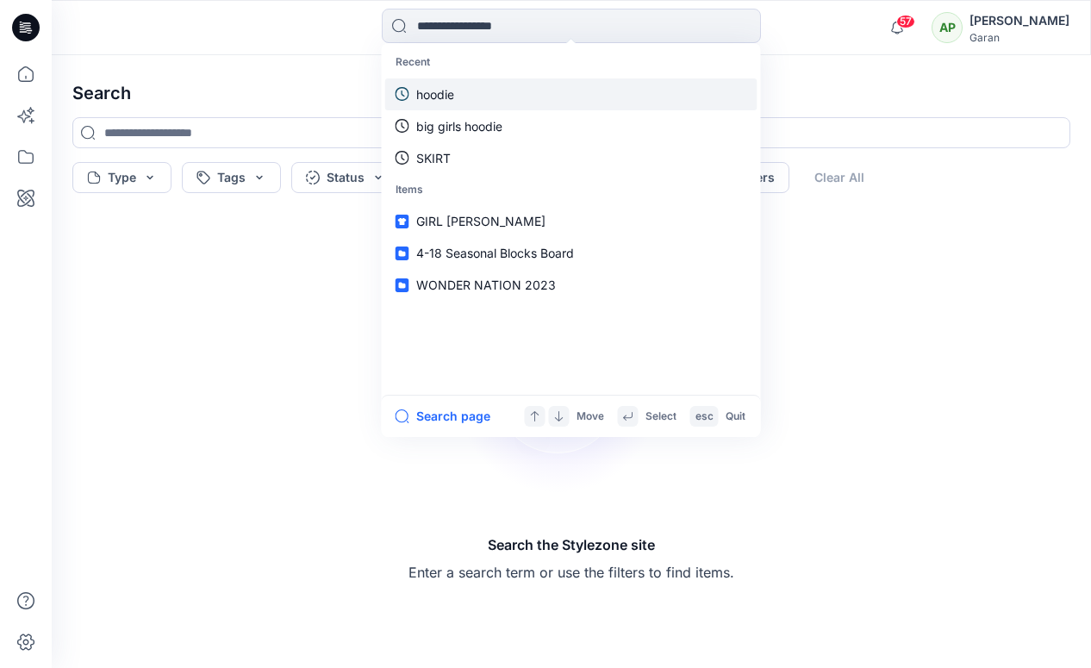
click at [463, 107] on link "hoodie" at bounding box center [571, 94] width 372 height 32
type input "******"
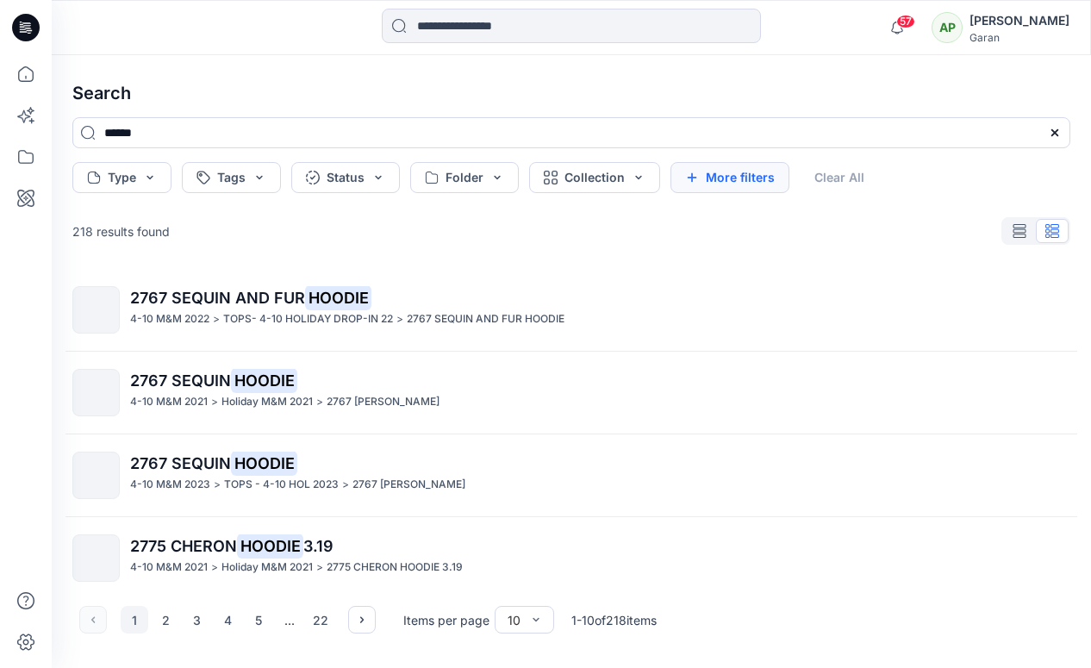
click at [718, 179] on button "More filters" at bounding box center [729, 177] width 119 height 31
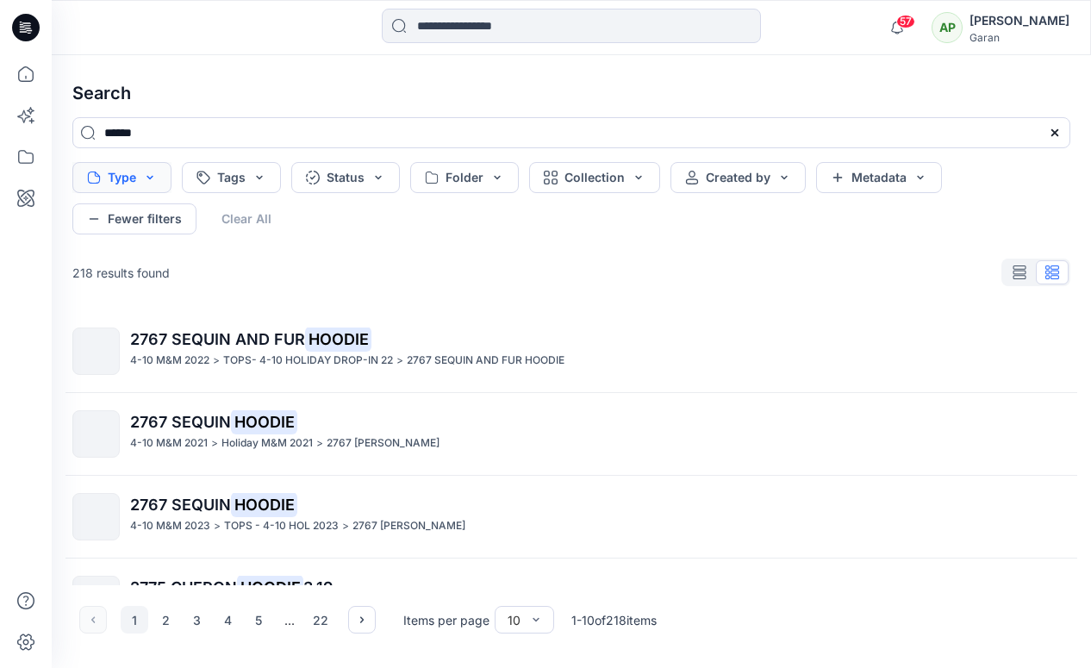
click at [154, 178] on button "Type" at bounding box center [121, 177] width 99 height 31
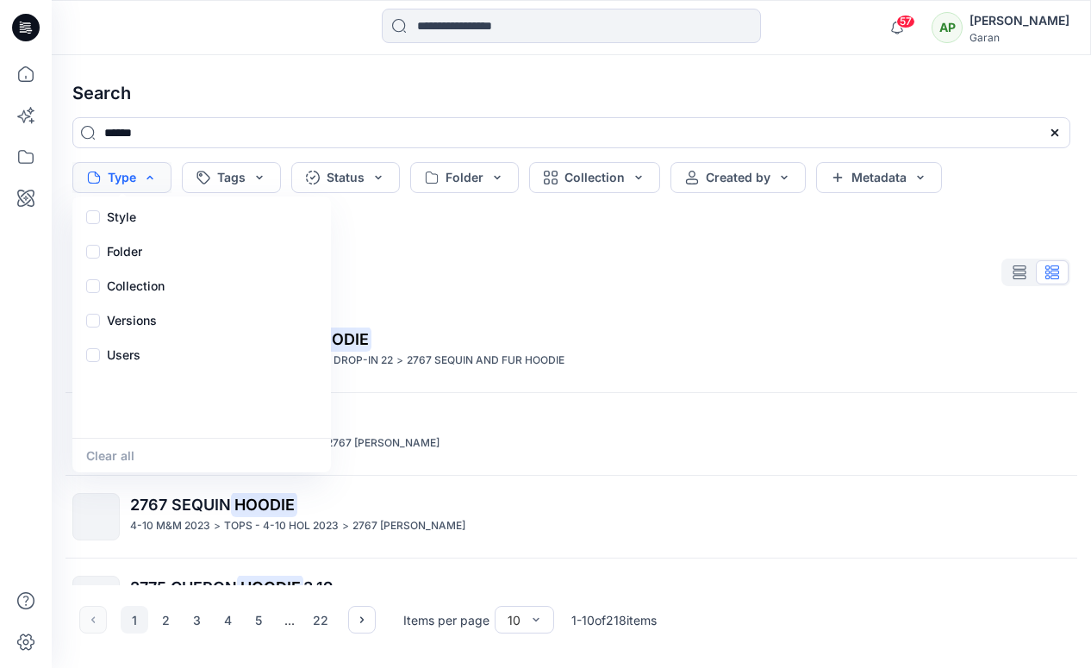
click at [154, 178] on button "Type" at bounding box center [121, 177] width 99 height 31
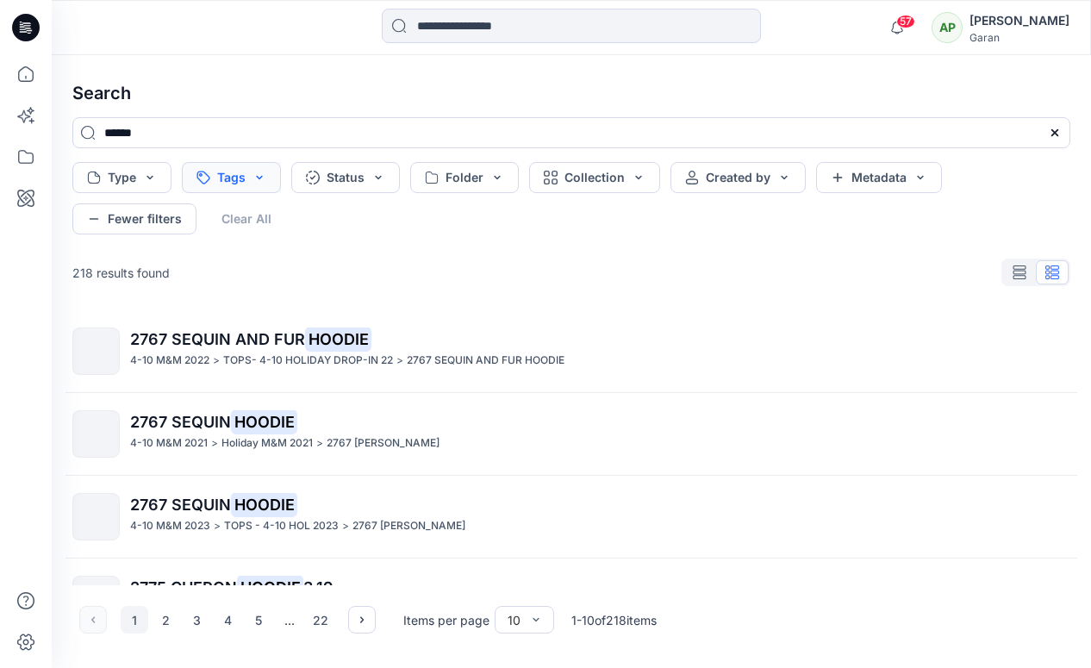
click at [275, 163] on button "Tags" at bounding box center [231, 177] width 99 height 31
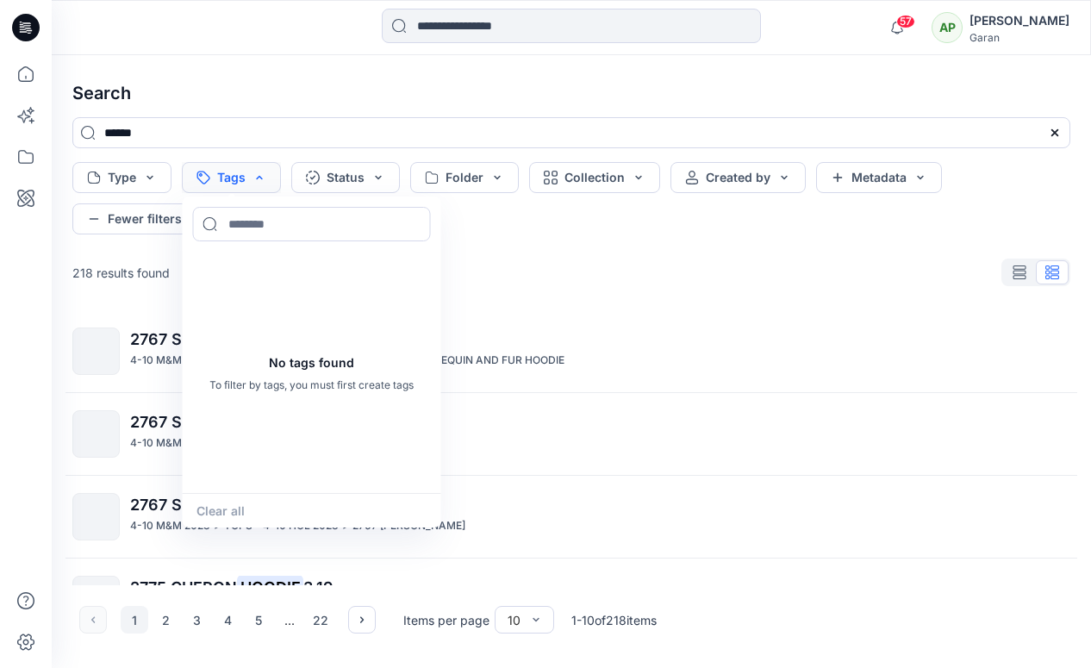
click at [271, 169] on button "Tags" at bounding box center [231, 177] width 99 height 31
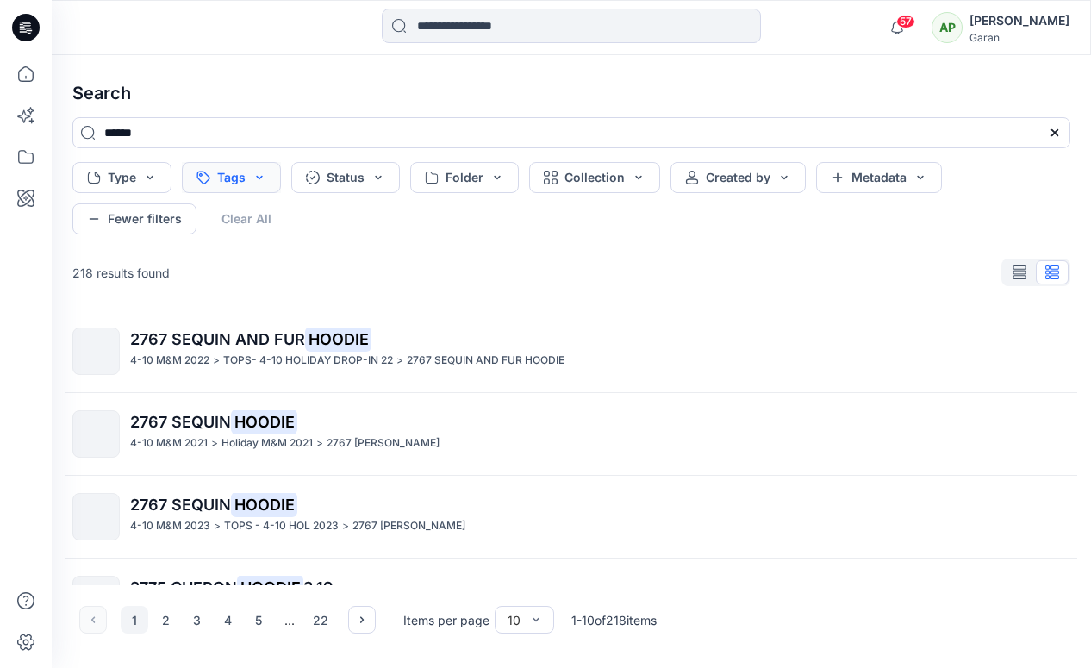
click at [263, 183] on button "Tags" at bounding box center [231, 177] width 99 height 31
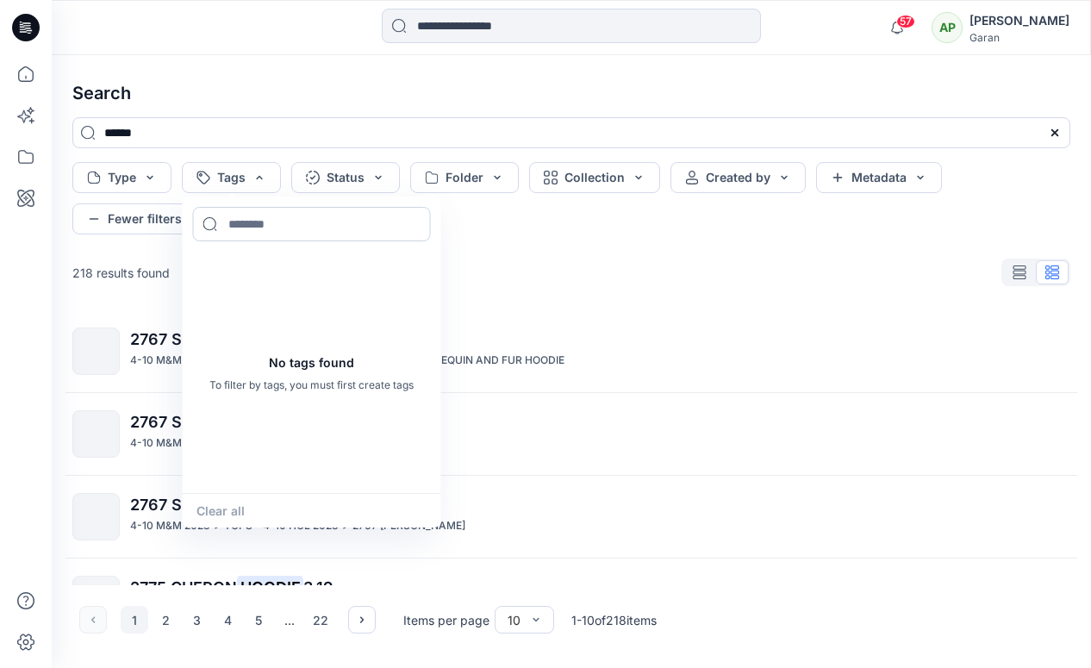
click at [248, 215] on input at bounding box center [312, 224] width 238 height 34
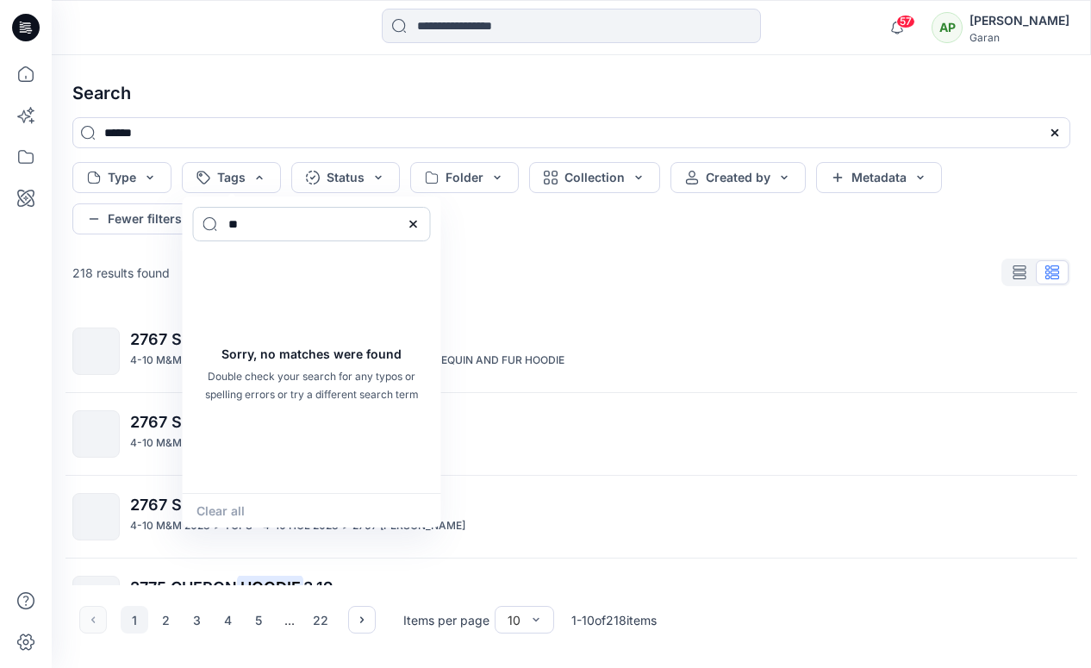
type input "*"
type input "****"
click at [419, 221] on div at bounding box center [413, 224] width 34 height 34
click at [414, 227] on icon at bounding box center [414, 224] width 14 height 14
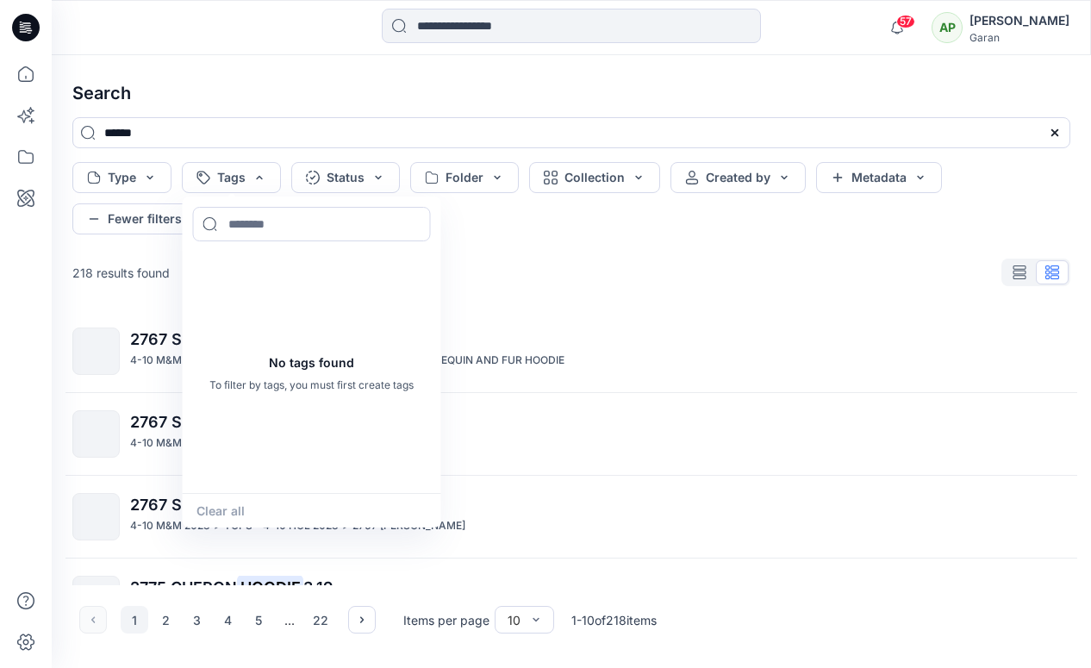
click at [642, 260] on div "218 results found" at bounding box center [571, 272] width 1025 height 34
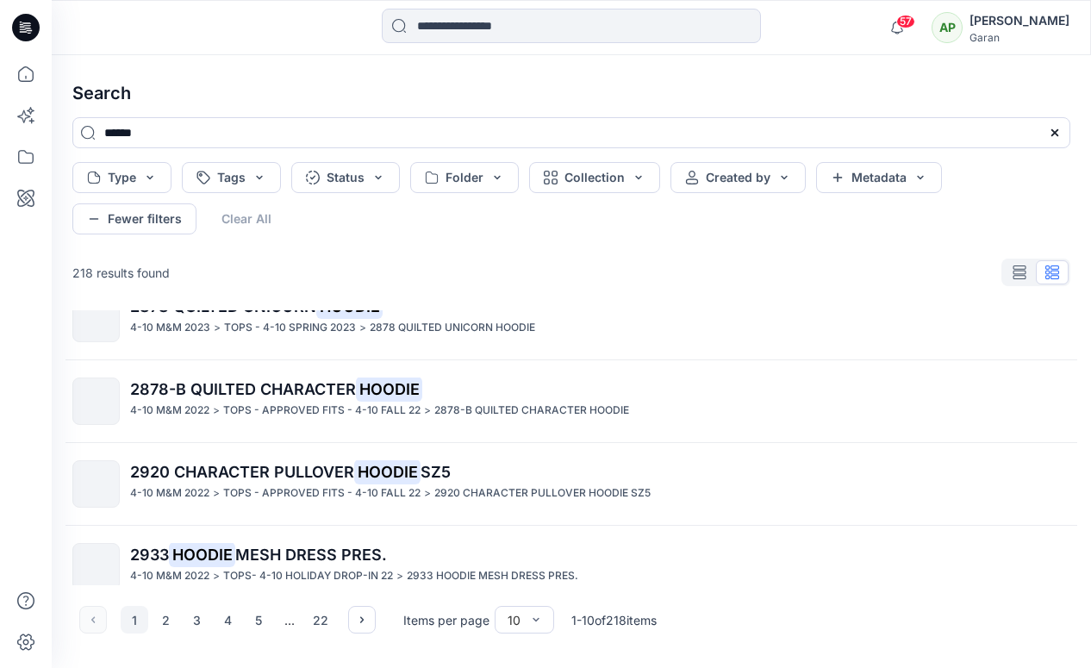
scroll to position [552, 0]
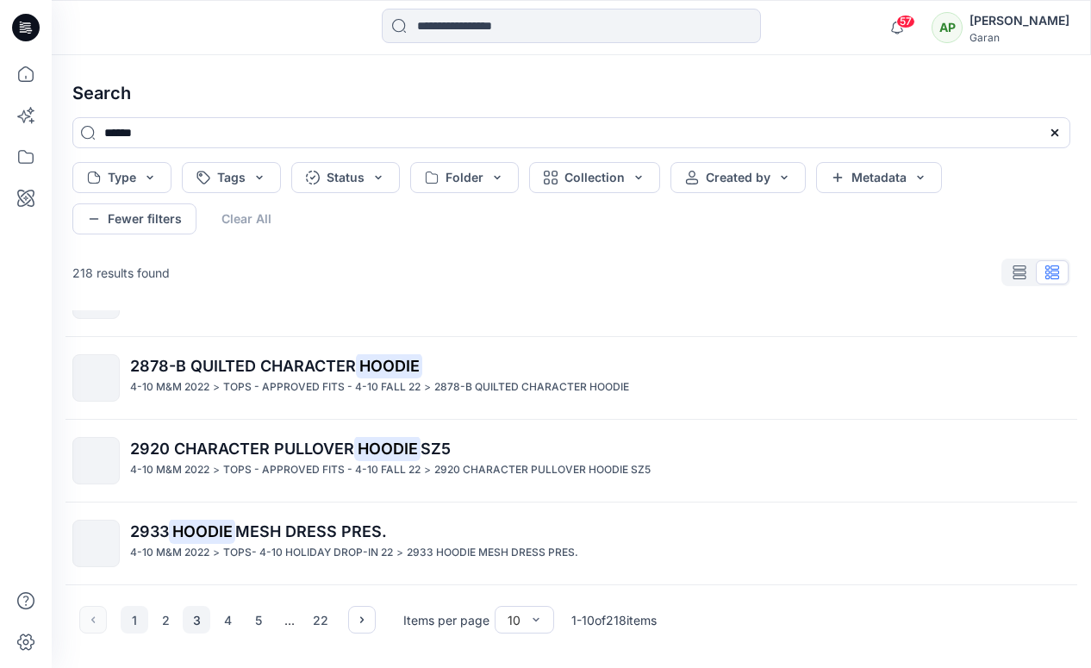
click at [197, 622] on button "3" at bounding box center [197, 620] width 28 height 28
